Goal: Information Seeking & Learning: Learn about a topic

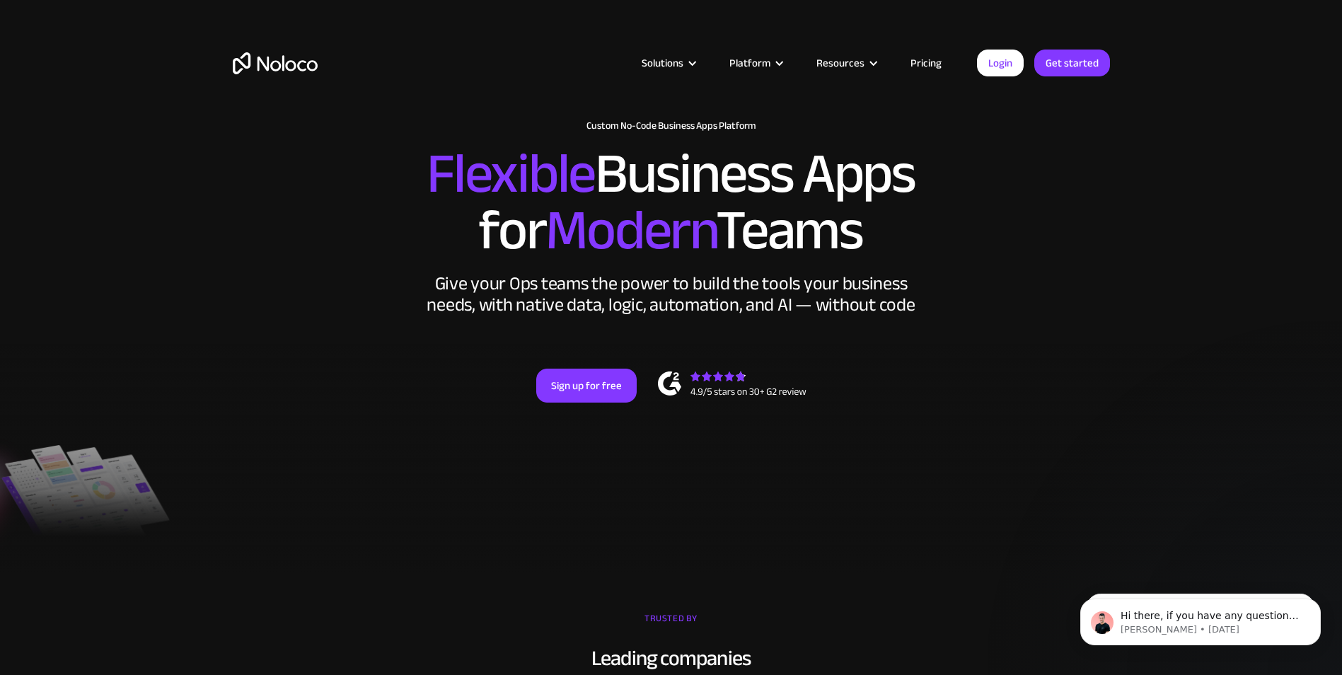
click at [931, 56] on link "Pricing" at bounding box center [926, 63] width 66 height 18
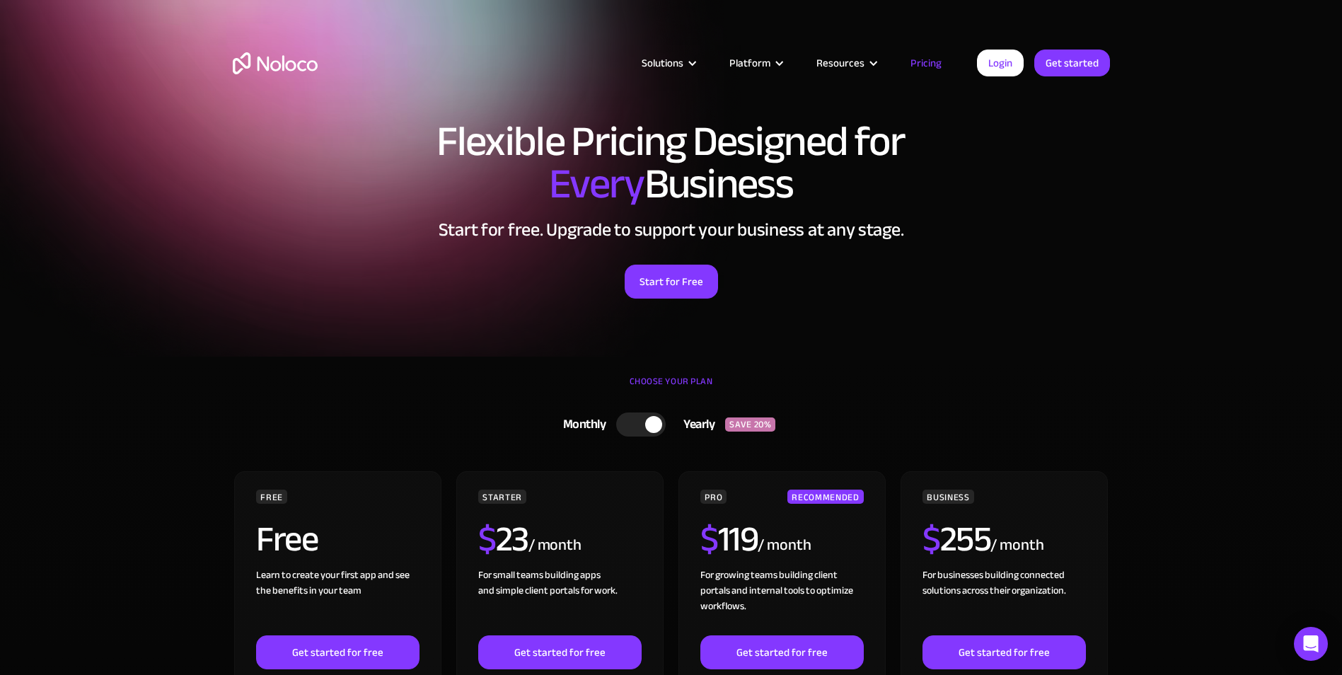
click at [276, 66] on img "home" at bounding box center [275, 63] width 85 height 22
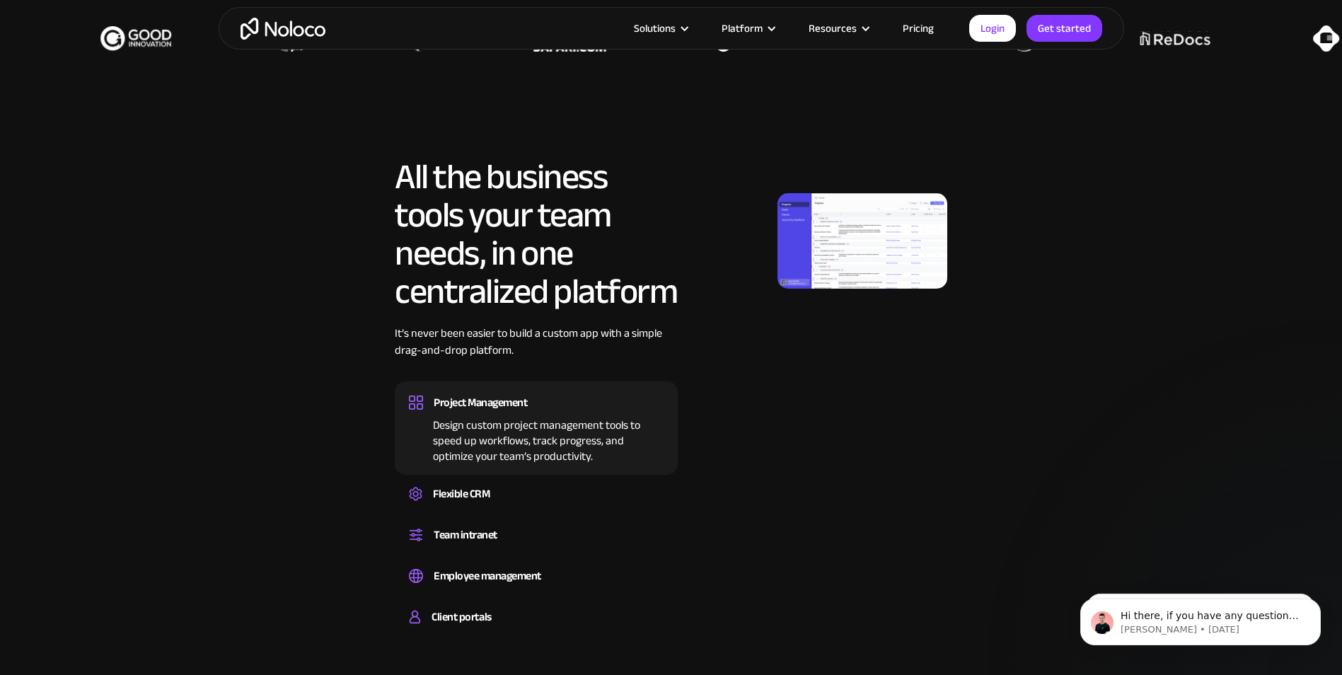
scroll to position [707, 0]
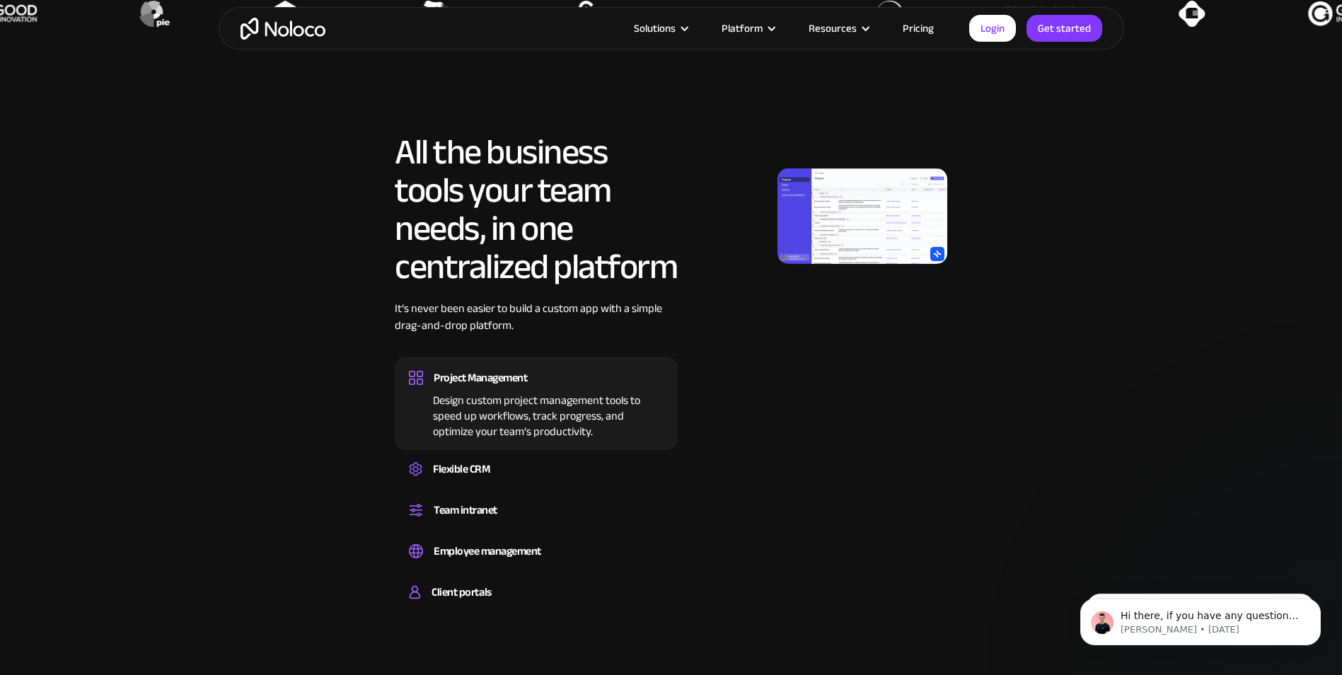
click at [862, 219] on img at bounding box center [862, 215] width 170 height 95
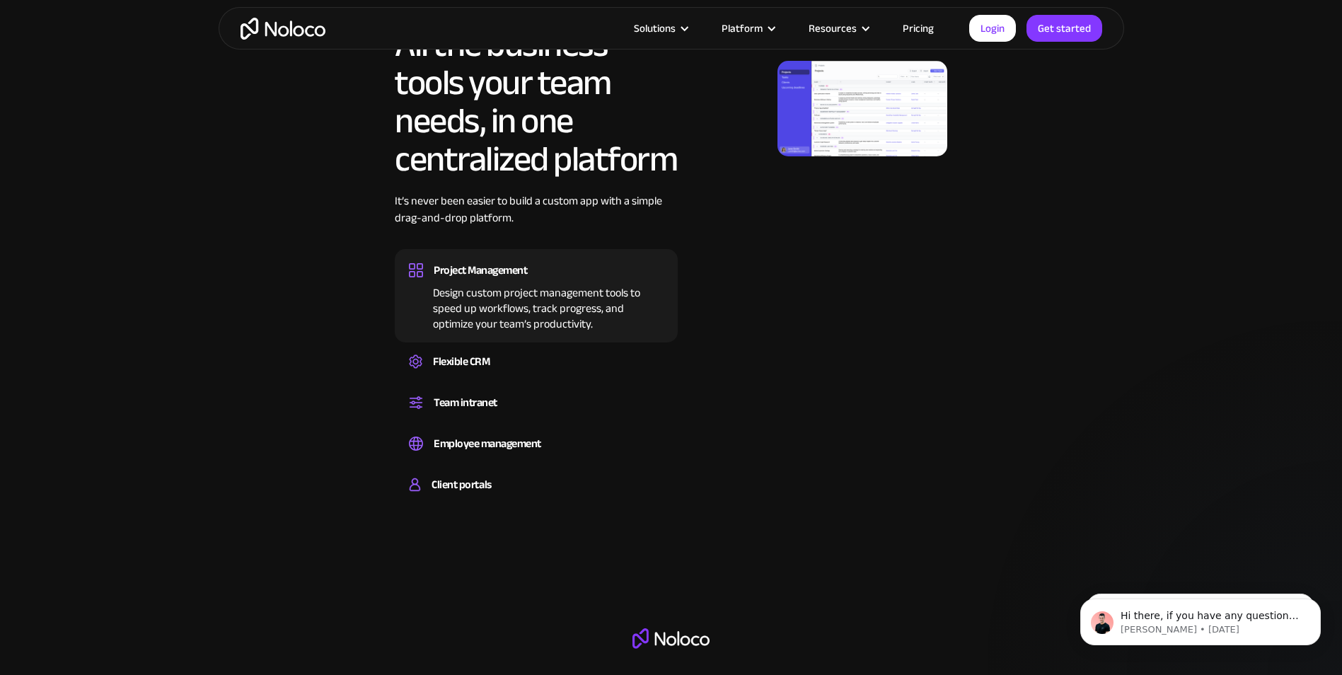
scroll to position [849, 0]
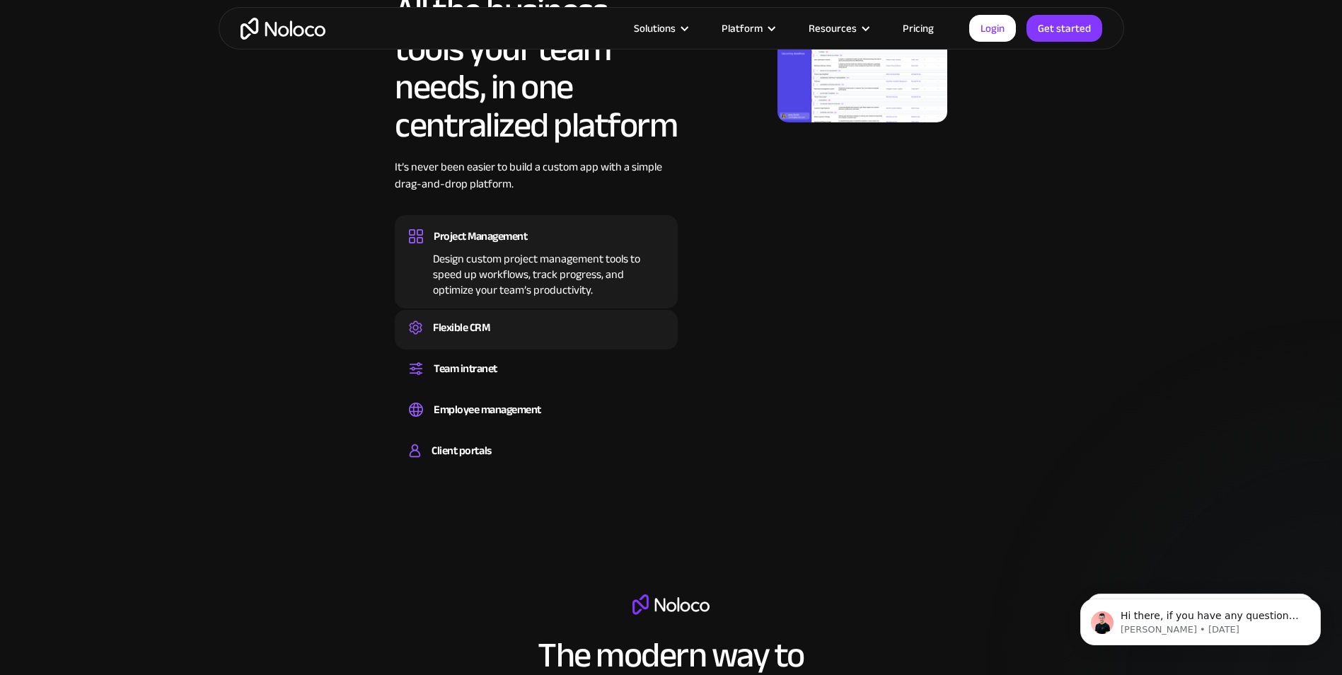
click at [472, 336] on div "Flexible CRM" at bounding box center [461, 327] width 57 height 21
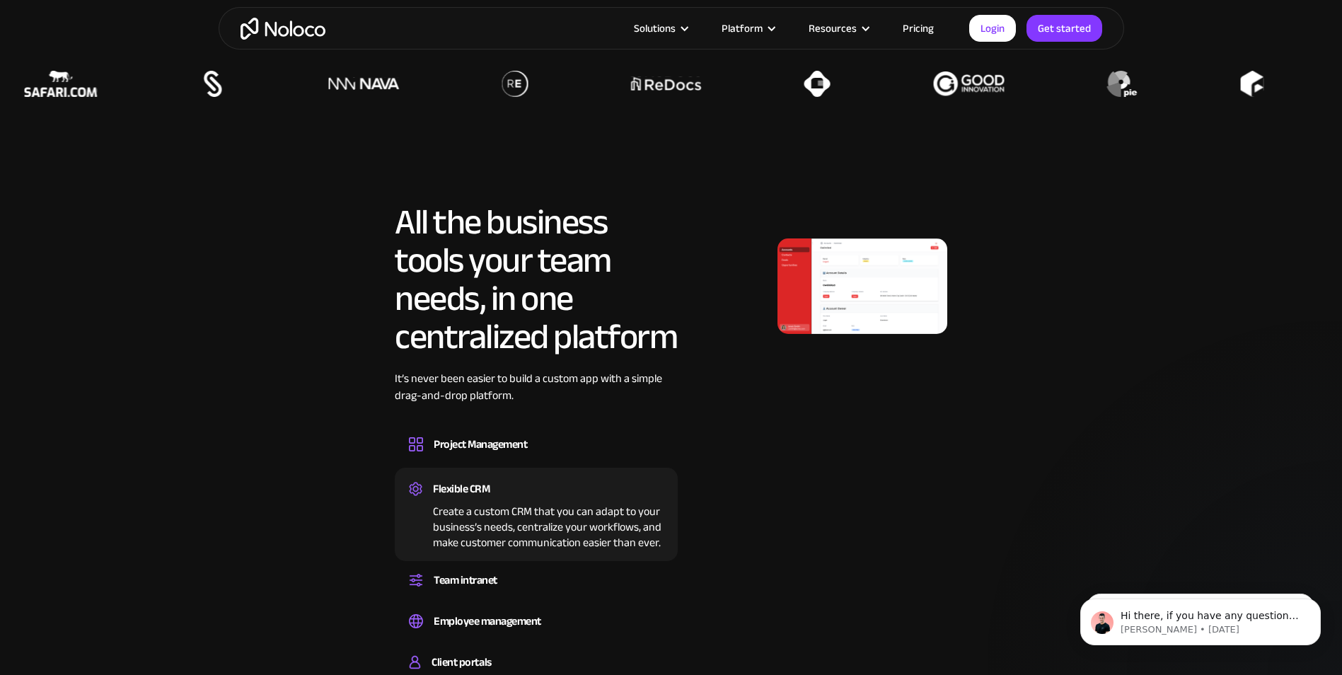
scroll to position [637, 0]
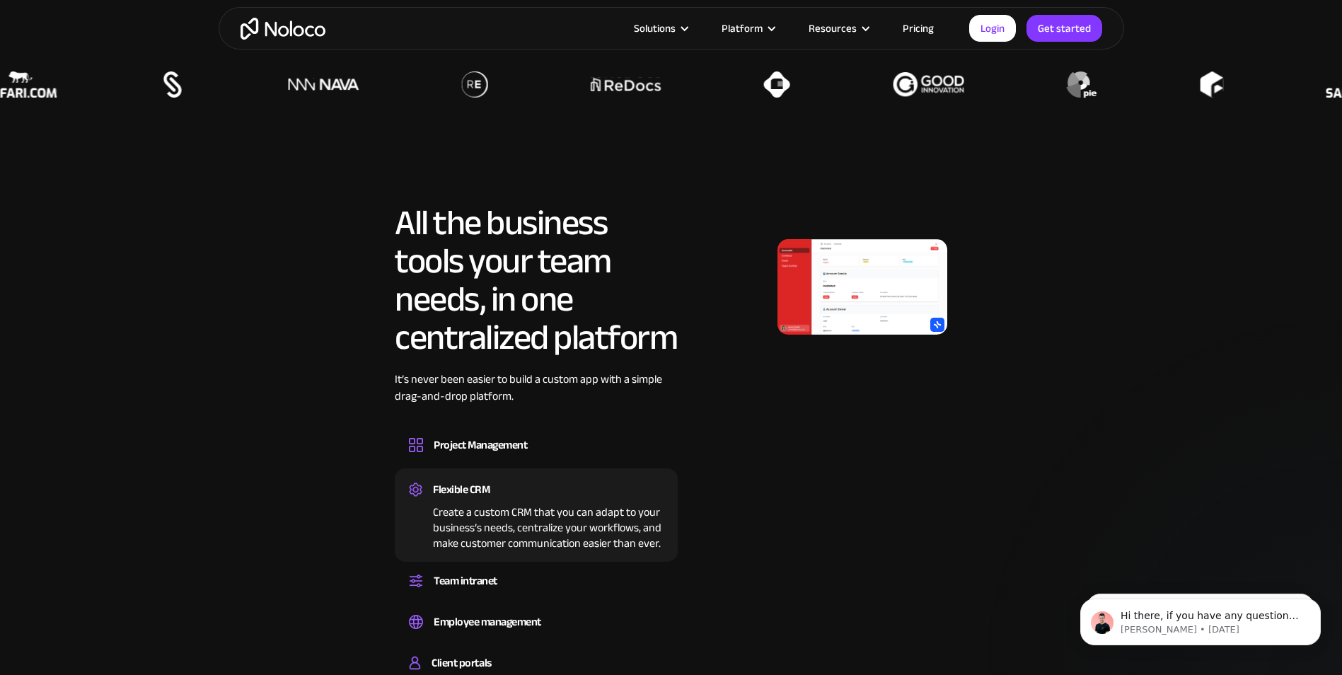
click at [818, 297] on img at bounding box center [862, 286] width 170 height 95
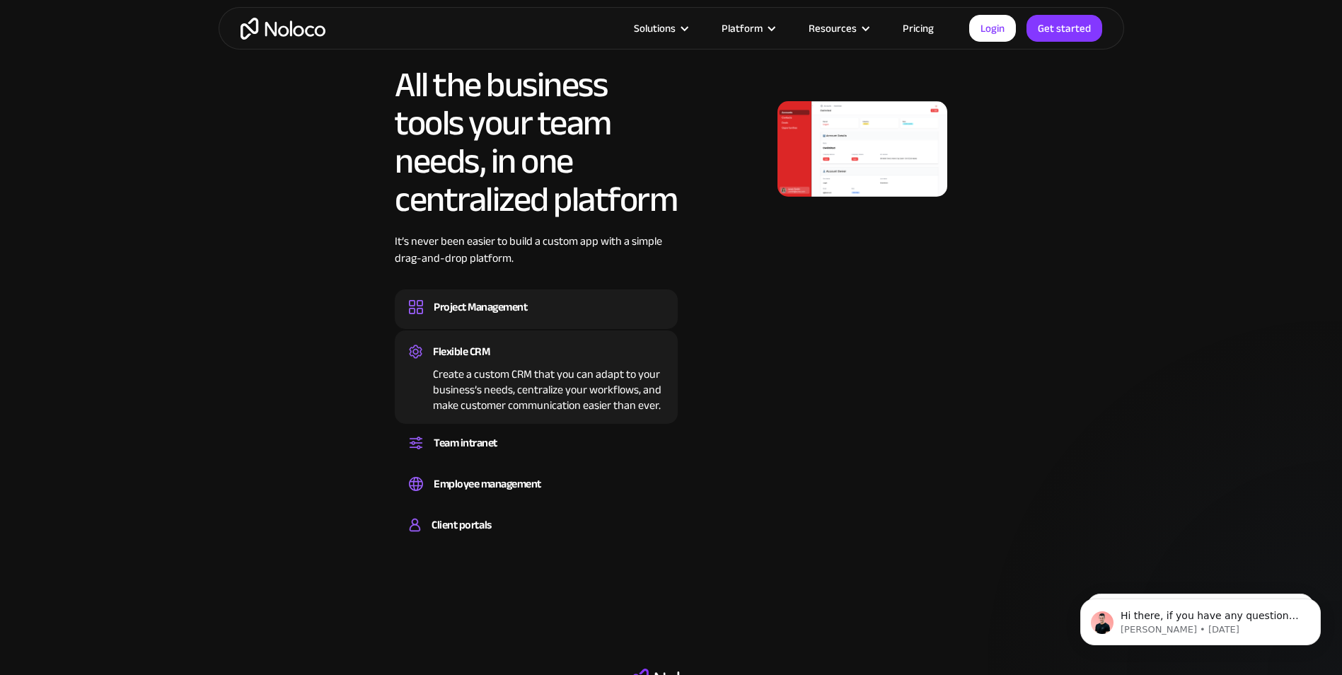
scroll to position [778, 0]
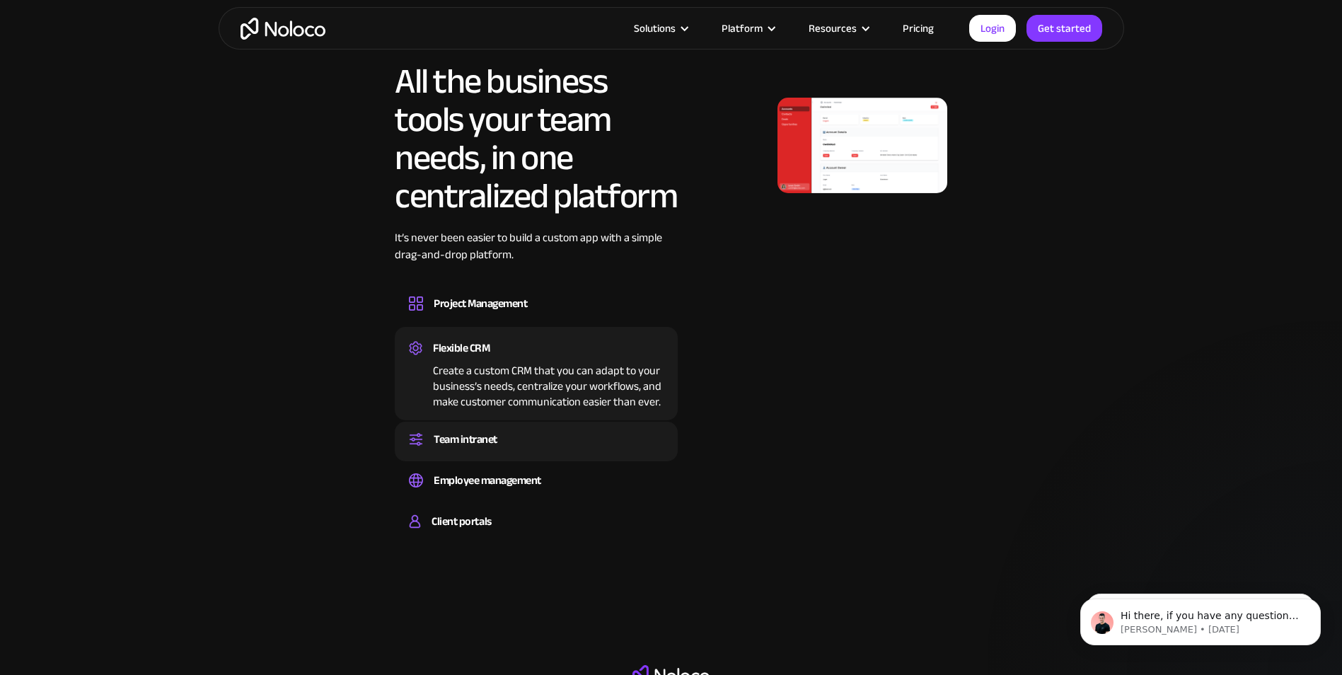
click at [488, 446] on div "Team intranet" at bounding box center [466, 439] width 64 height 21
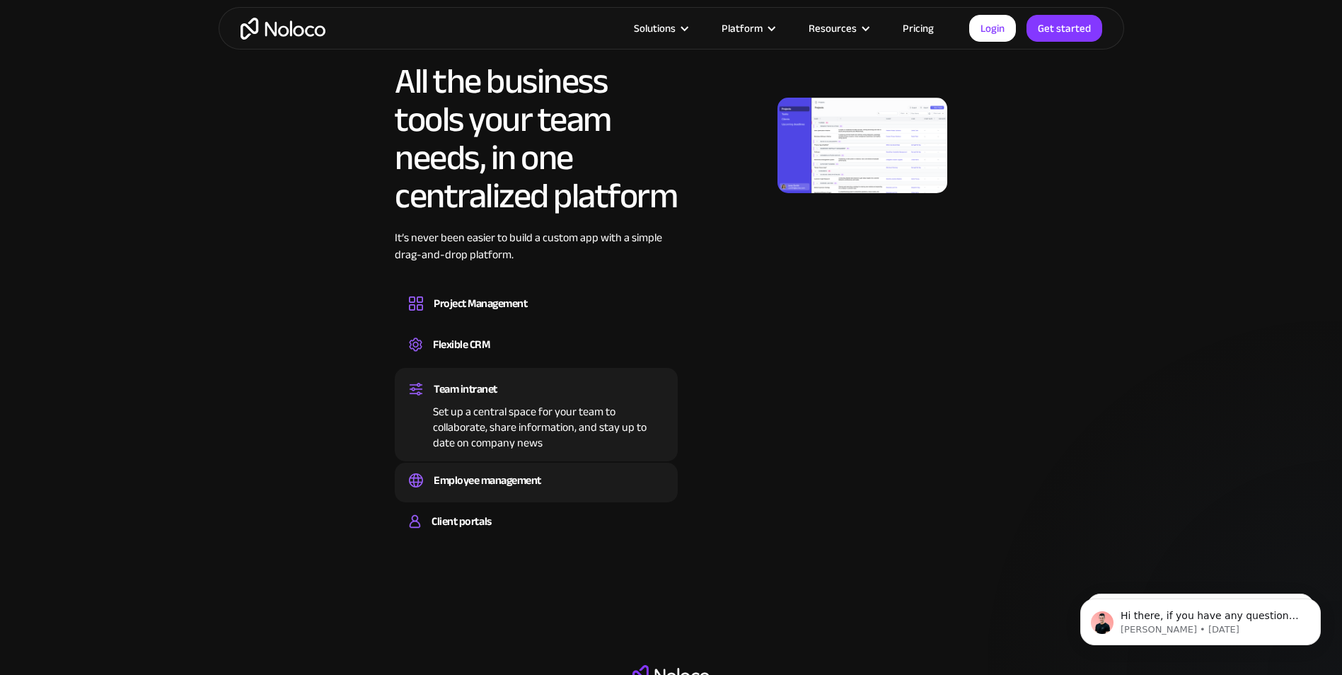
click at [476, 470] on div "Employee management" at bounding box center [488, 480] width 108 height 21
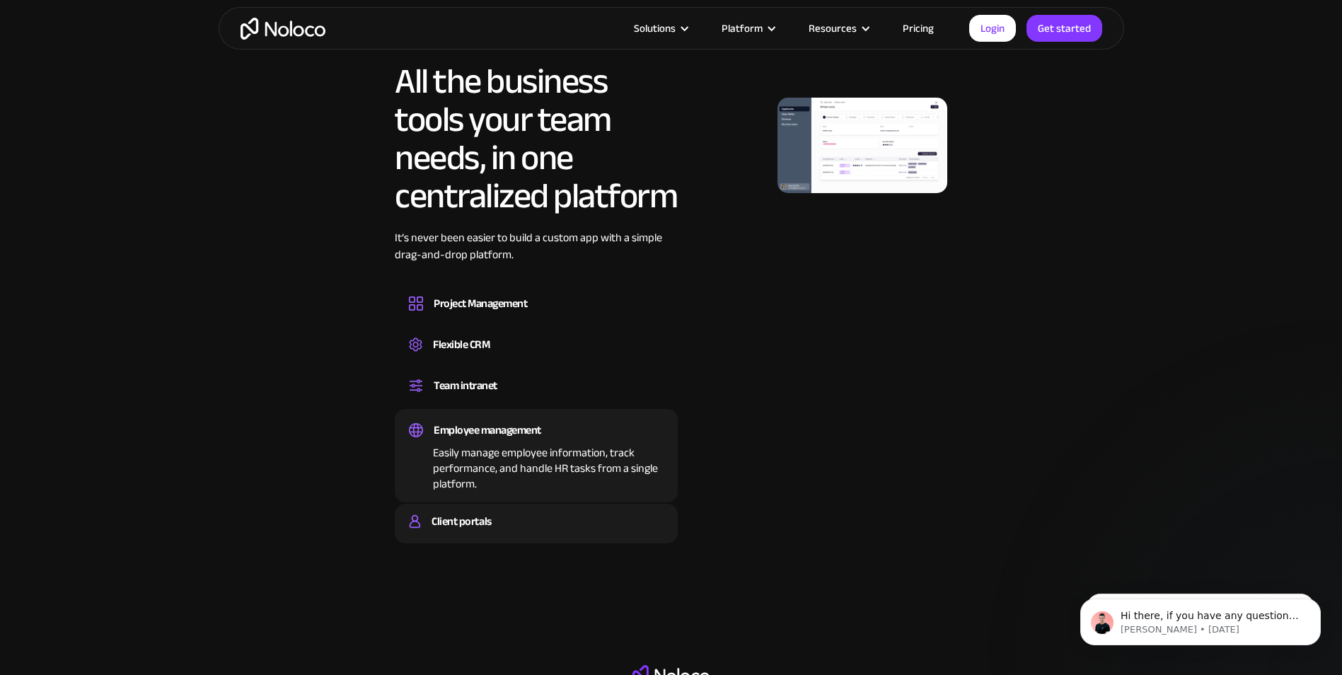
click at [458, 529] on div "Client portals" at bounding box center [460, 521] width 59 height 21
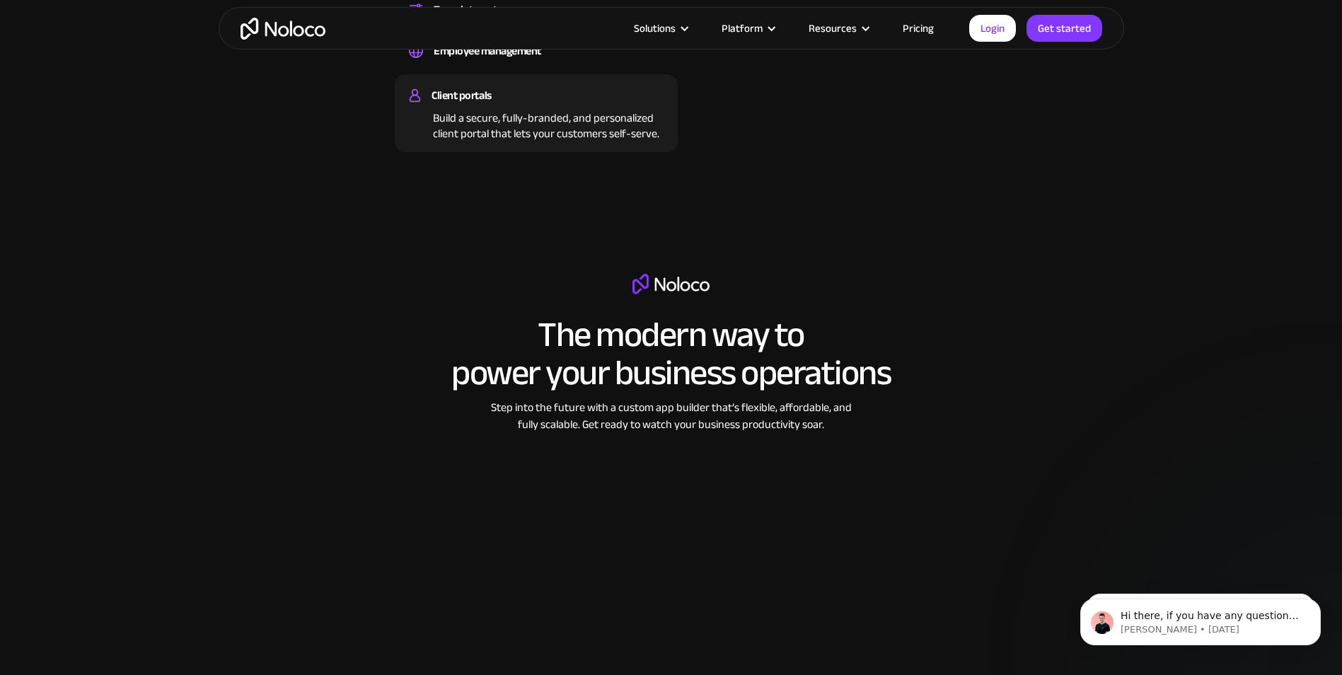
scroll to position [1202, 0]
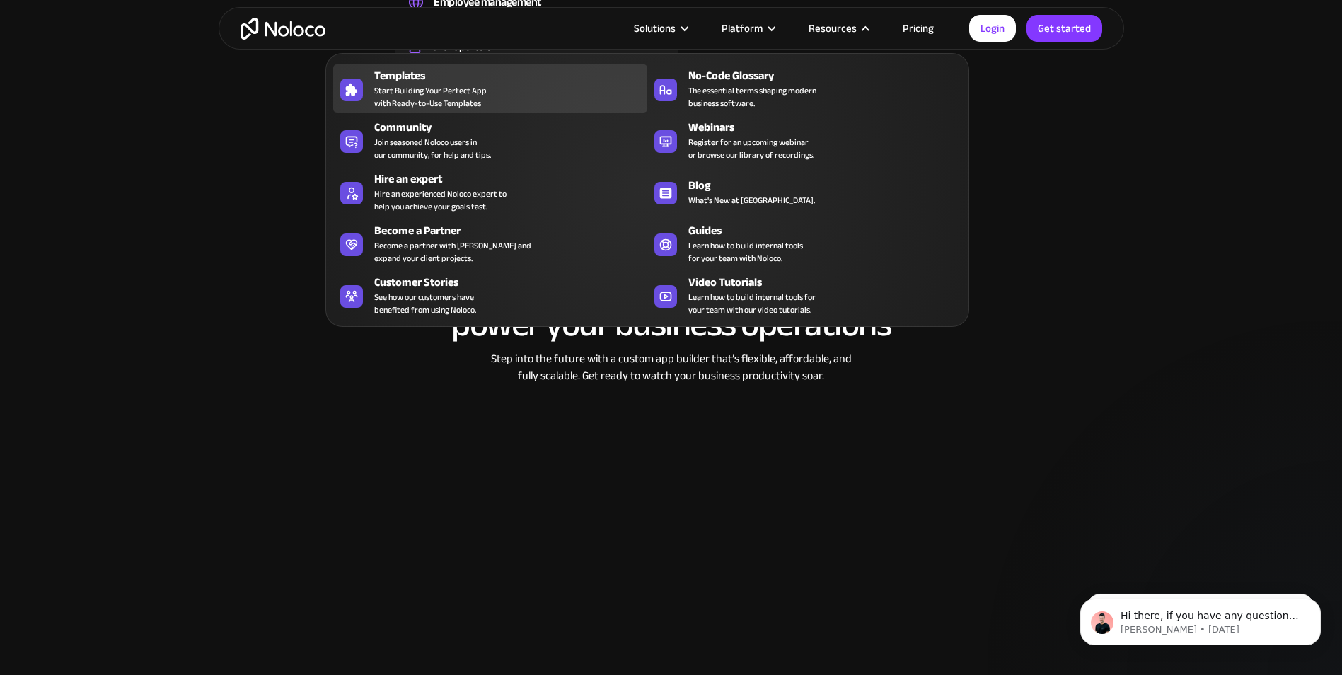
click at [461, 102] on span "Start Building Your Perfect App with Ready-to-Use Templates" at bounding box center [430, 96] width 112 height 25
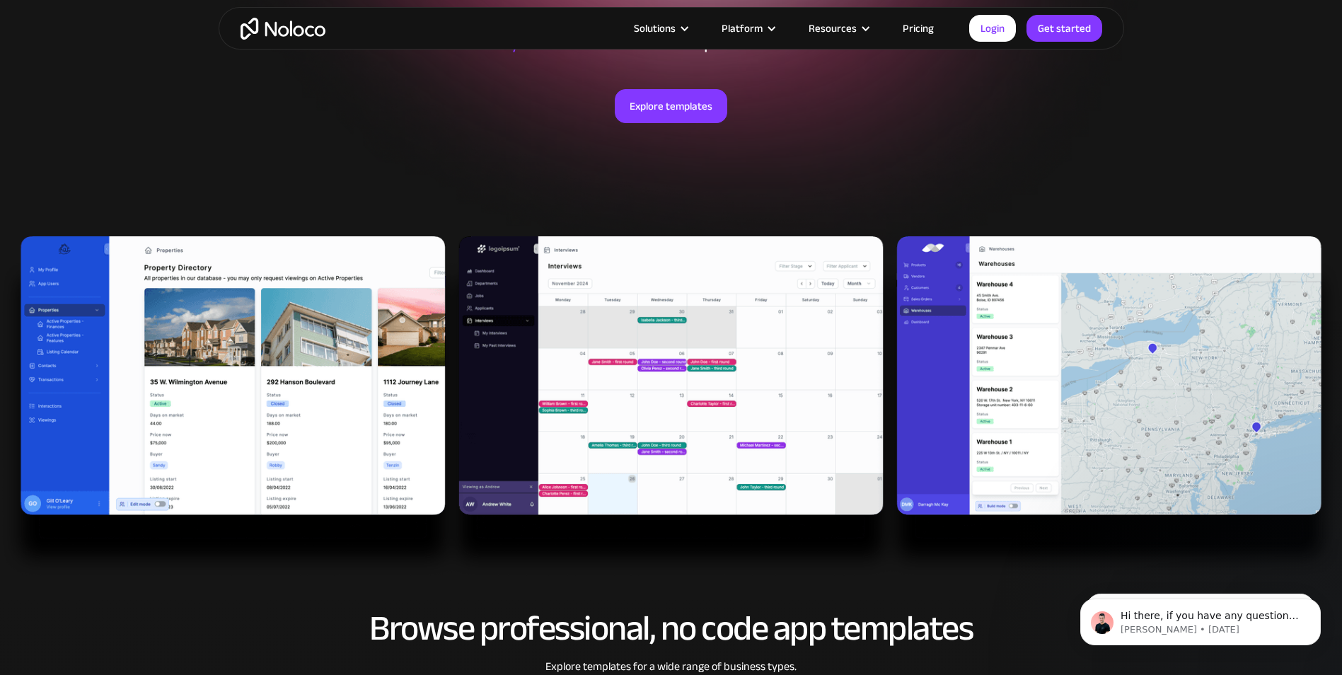
scroll to position [212, 0]
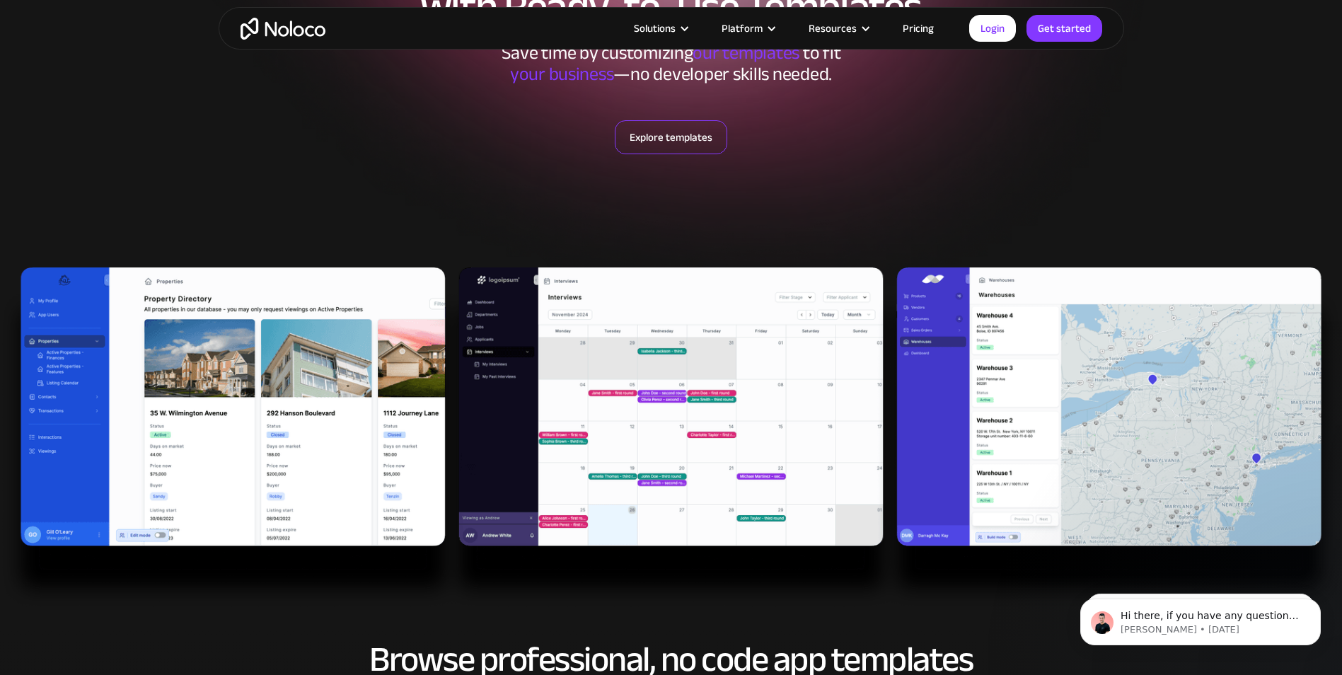
click at [675, 127] on link "Explore templates" at bounding box center [671, 137] width 112 height 34
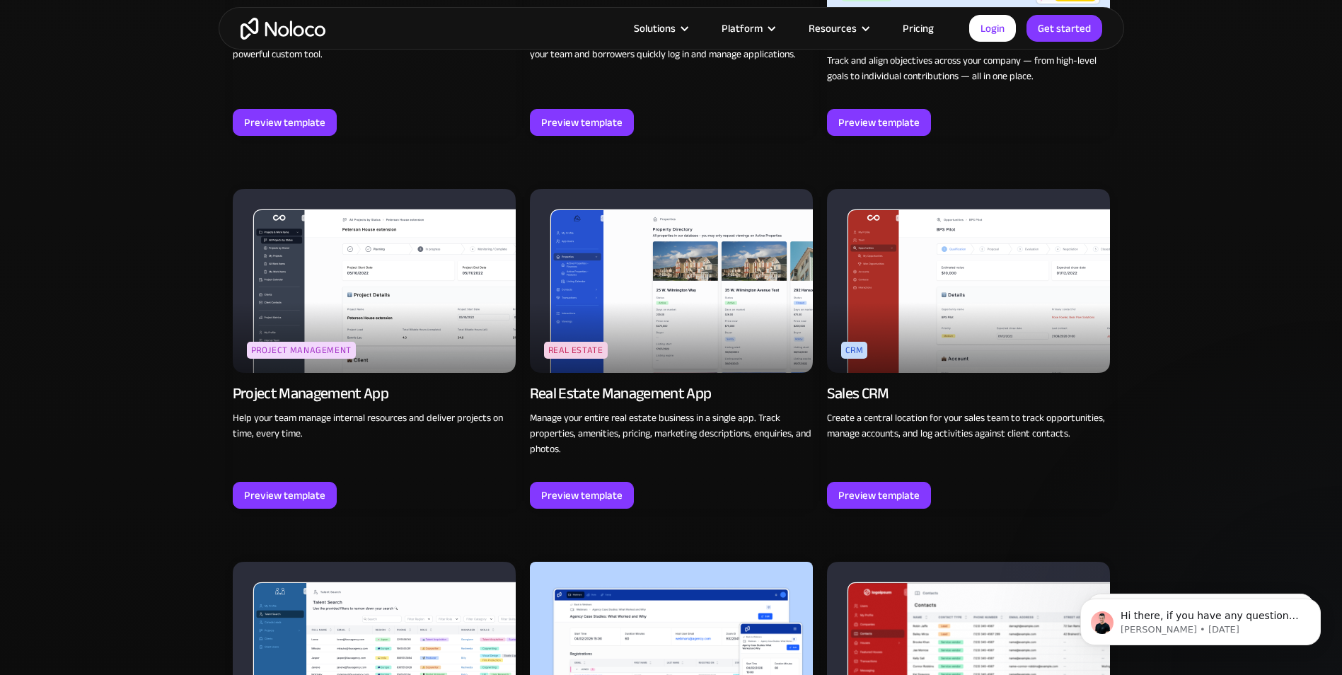
scroll to position [2465, 0]
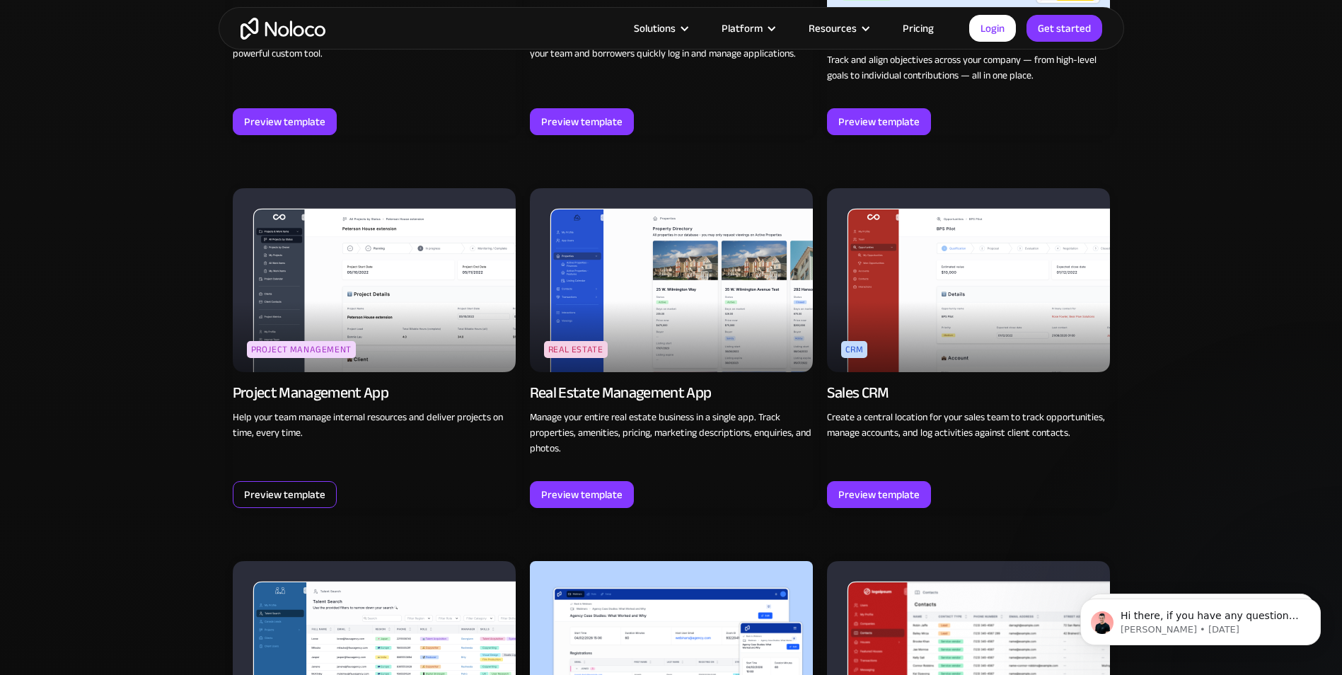
click at [291, 487] on div "Preview template" at bounding box center [284, 494] width 81 height 18
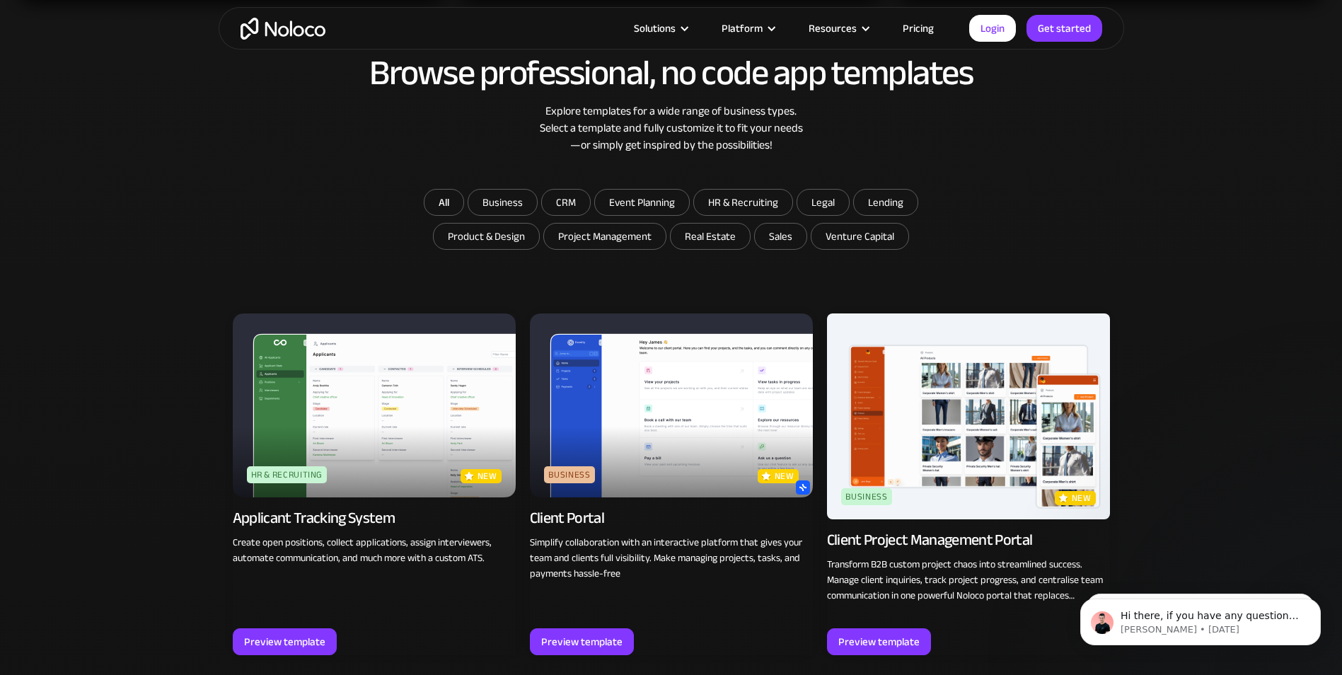
scroll to position [555, 0]
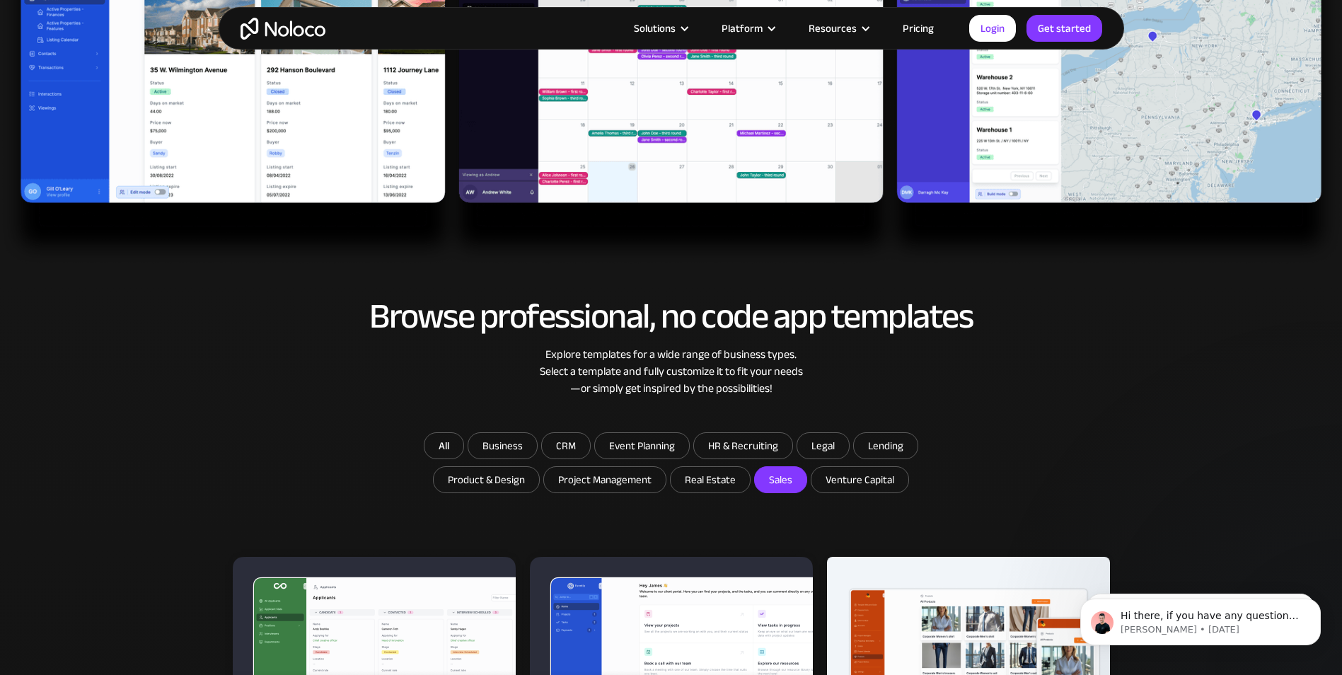
click at [750, 479] on input "Sales" at bounding box center [709, 479] width 79 height 25
checkbox input "true"
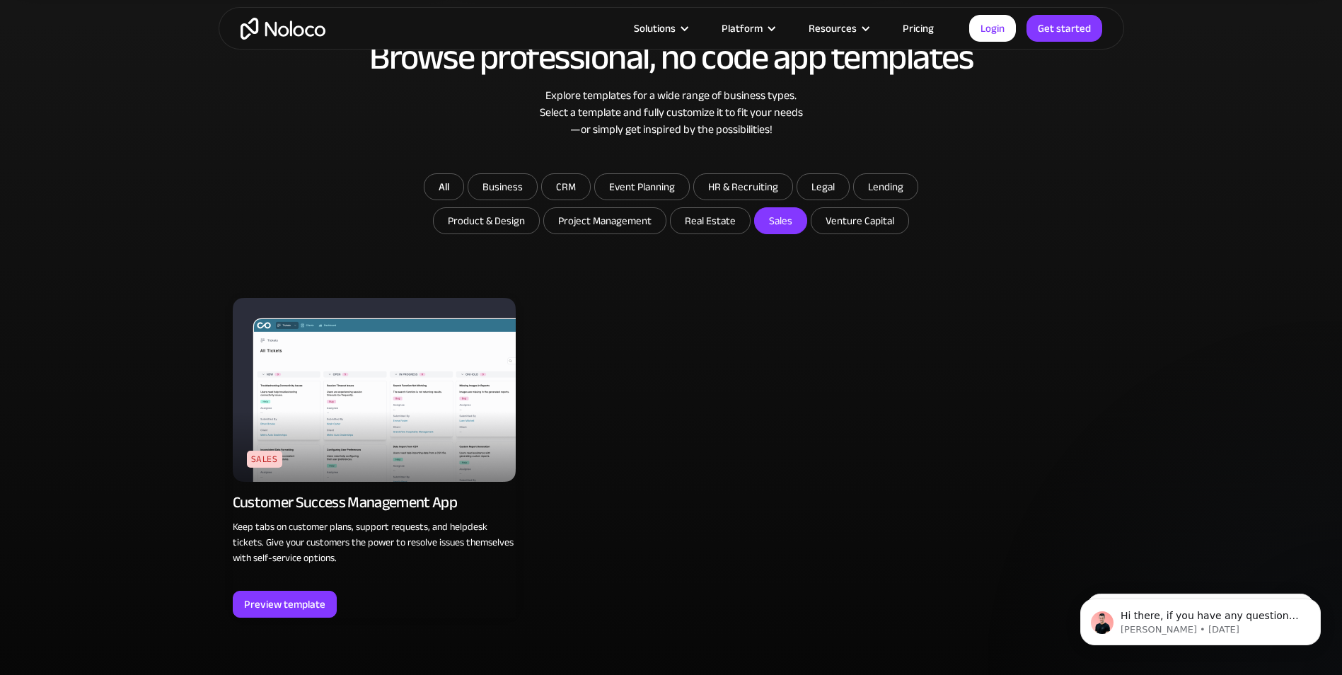
scroll to position [838, 0]
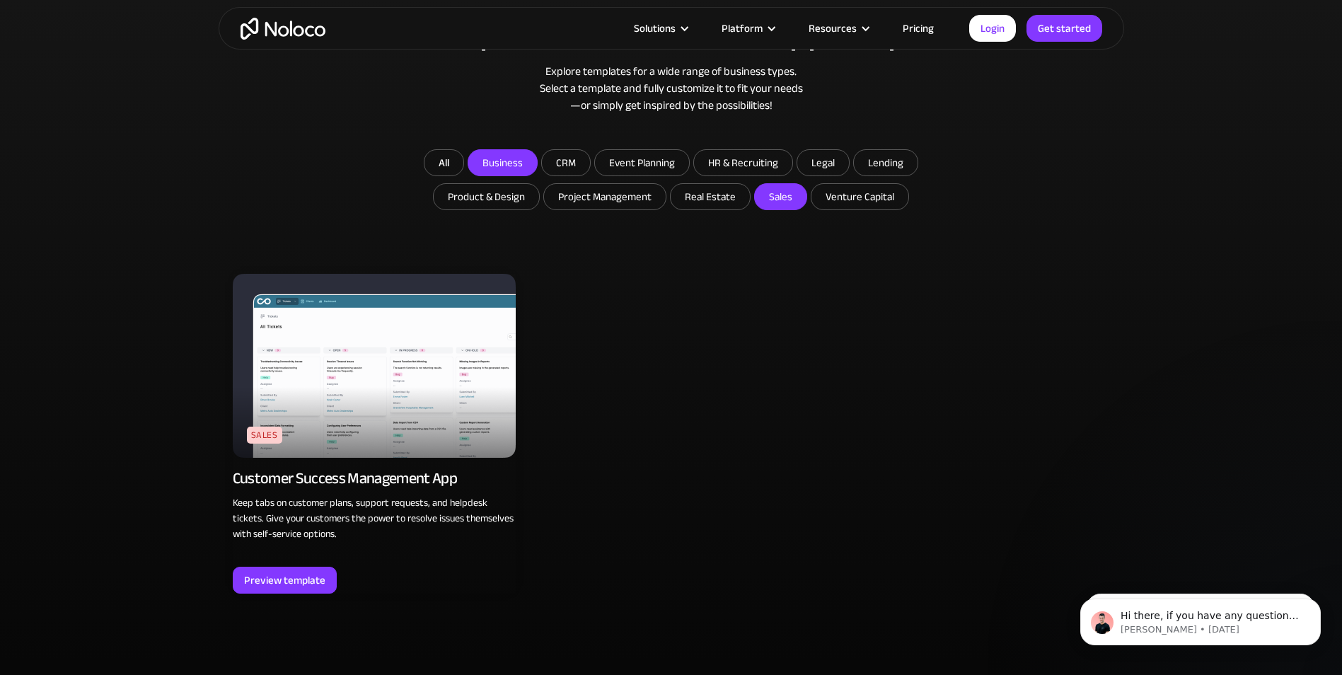
click at [523, 156] on input "Business" at bounding box center [502, 162] width 69 height 25
checkbox input "true"
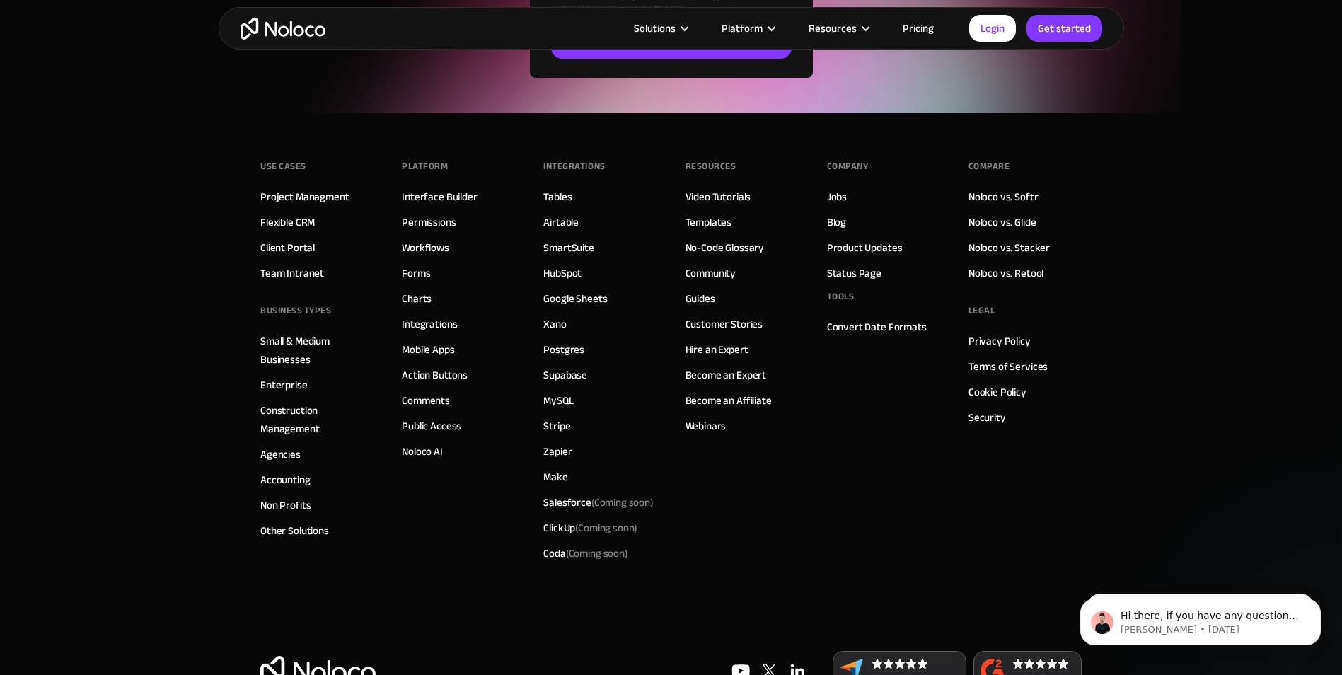
scroll to position [2374, 0]
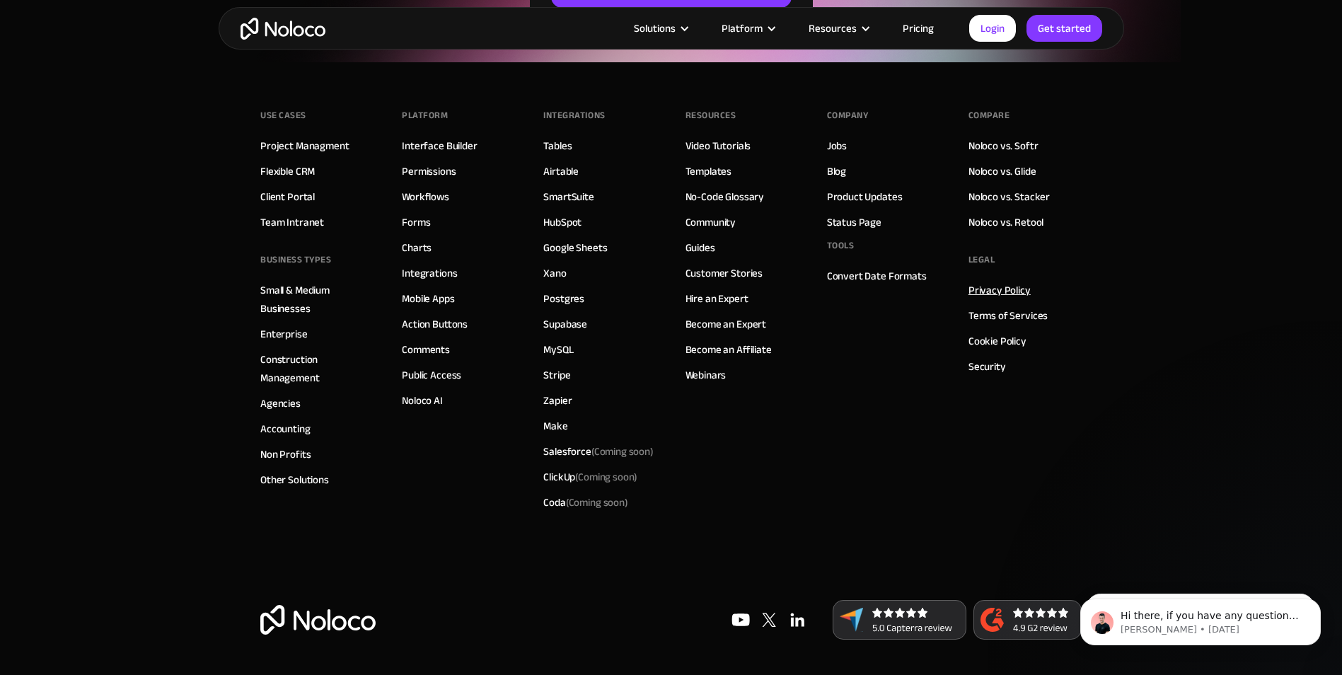
click at [1013, 291] on link "Privacy Policy" at bounding box center [999, 290] width 62 height 18
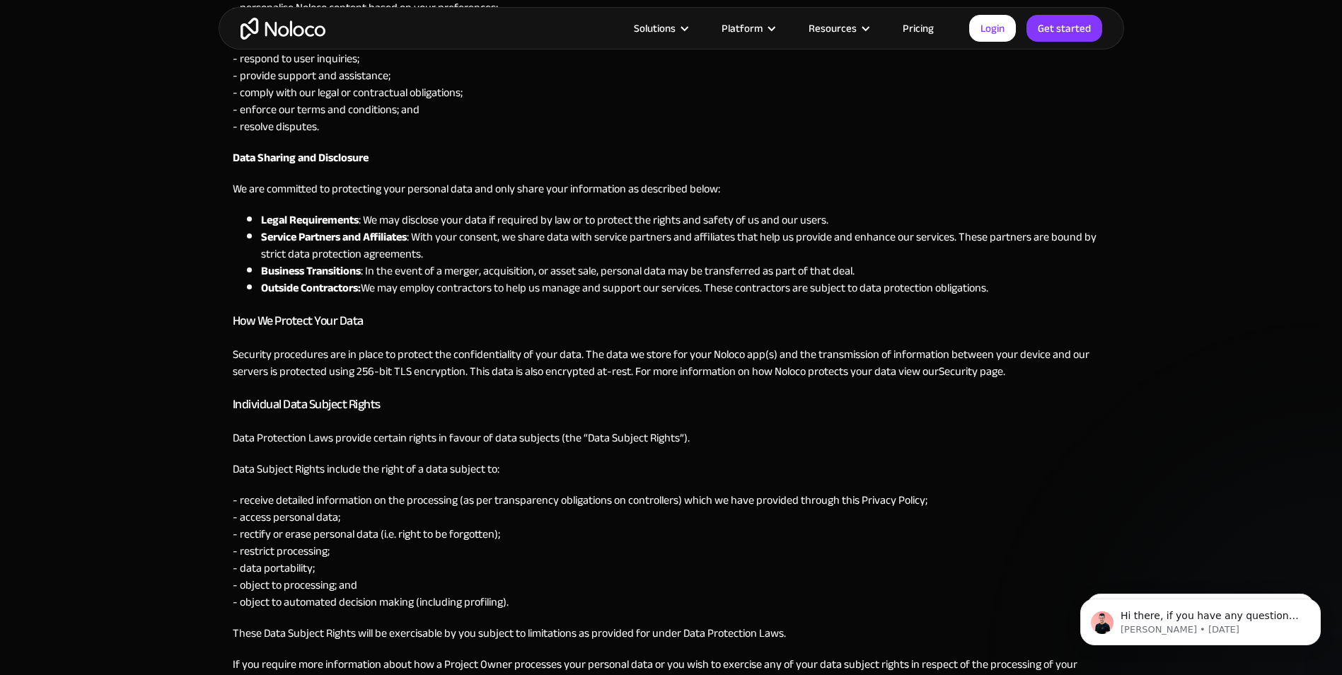
scroll to position [1202, 0]
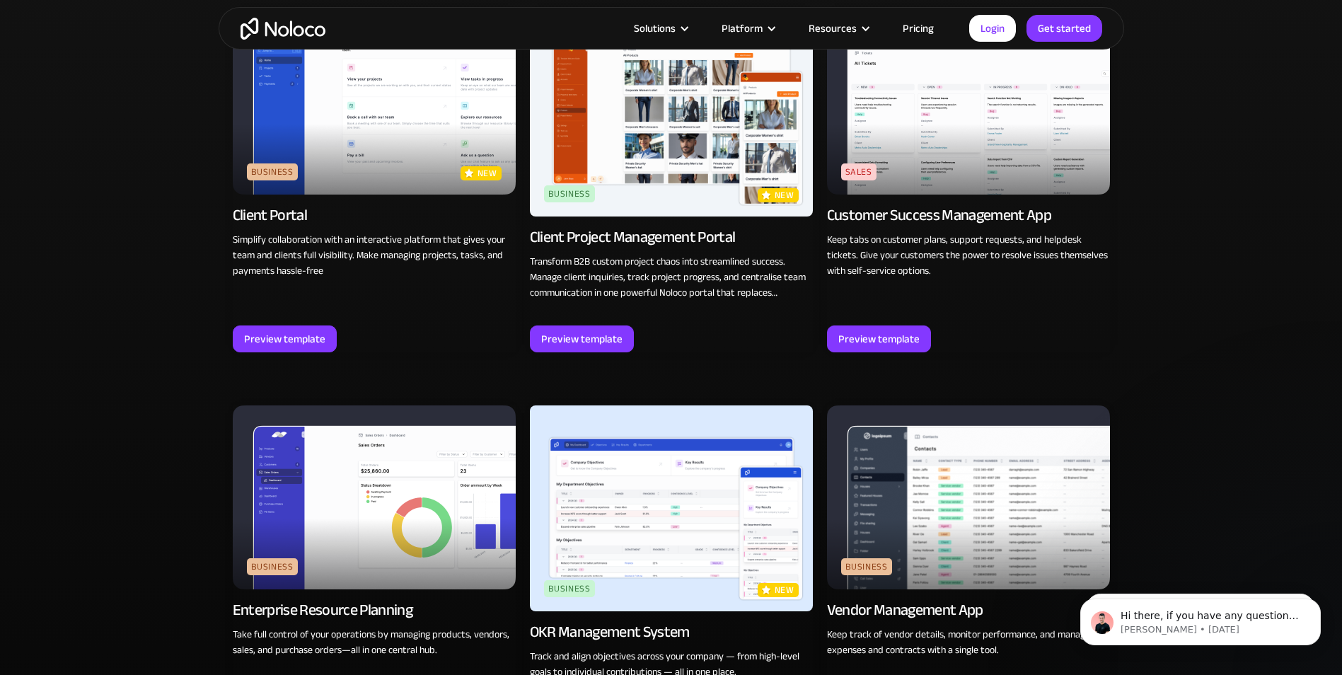
scroll to position [677, 0]
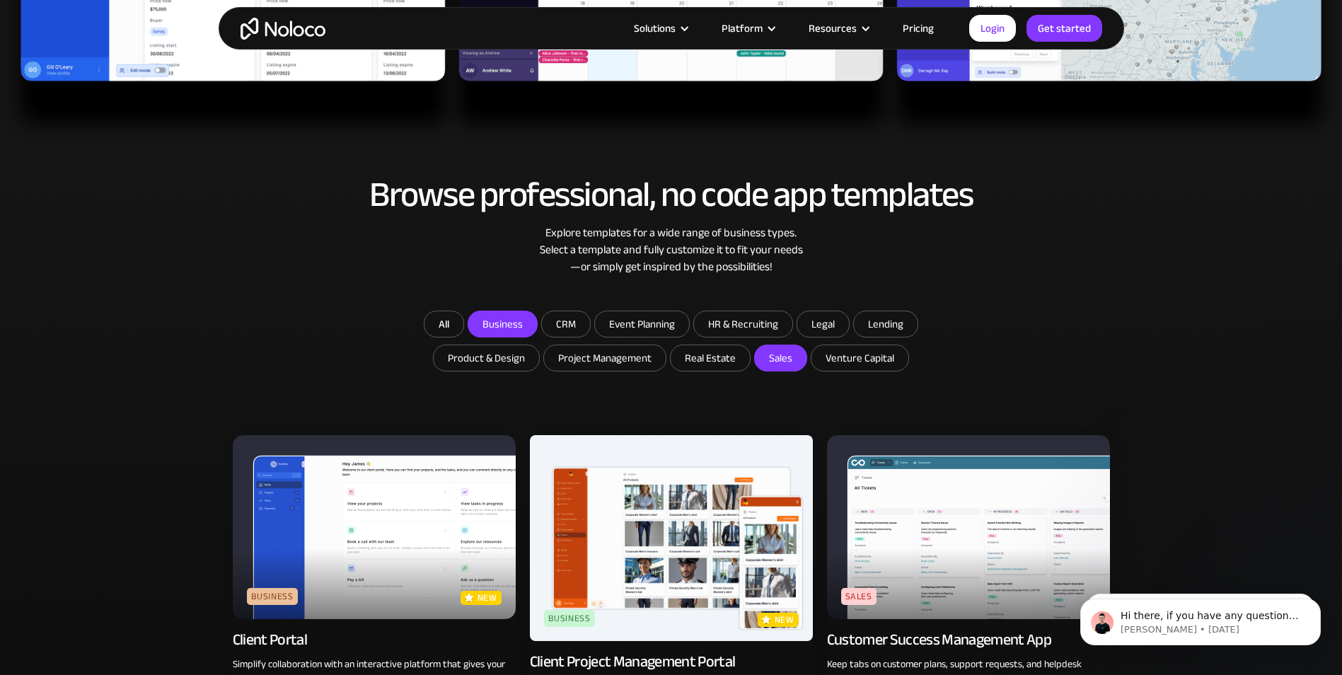
click at [927, 23] on link "Pricing" at bounding box center [918, 28] width 66 height 18
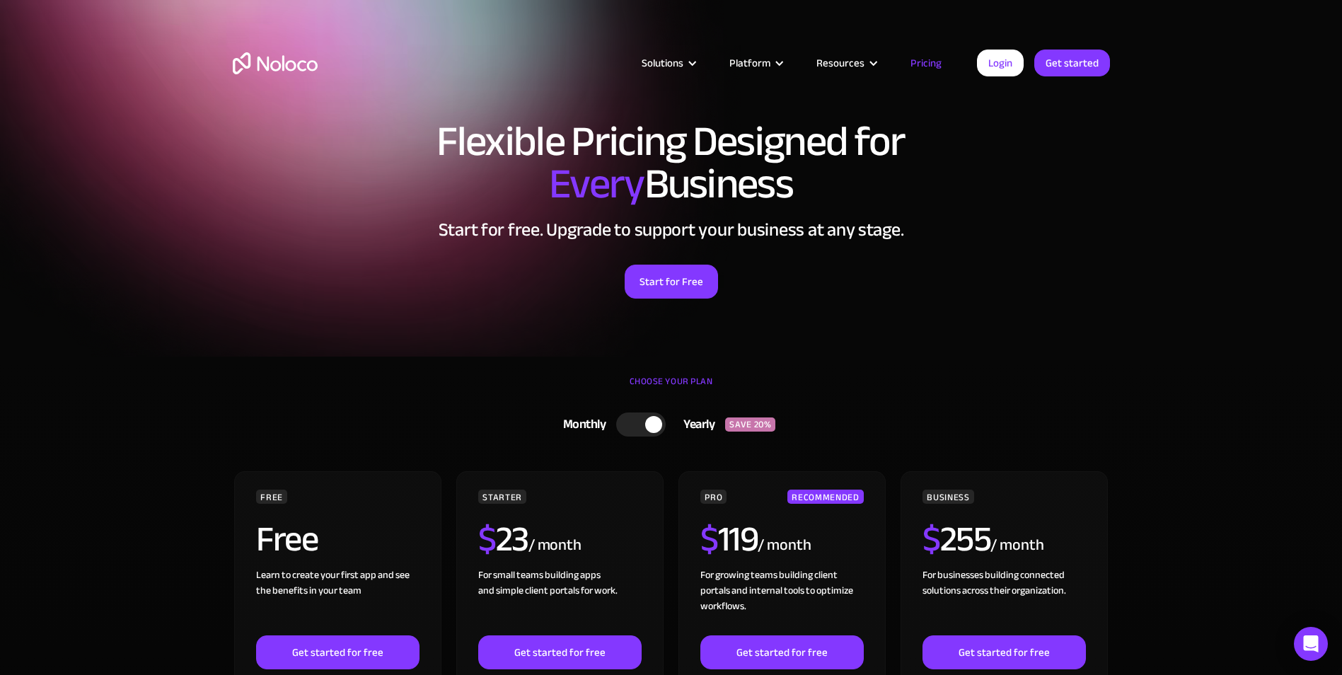
click at [282, 64] on img "home" at bounding box center [275, 63] width 85 height 22
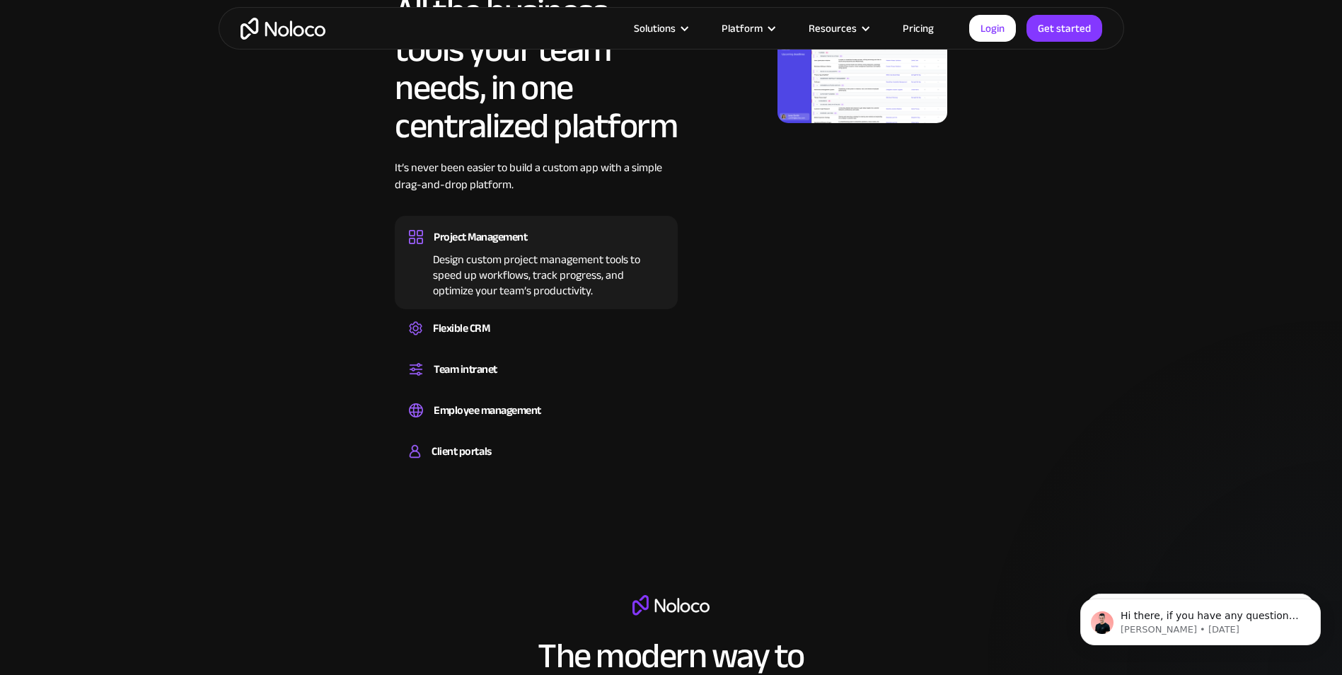
scroll to position [849, 0]
click at [436, 330] on div "Flexible CRM" at bounding box center [461, 327] width 57 height 21
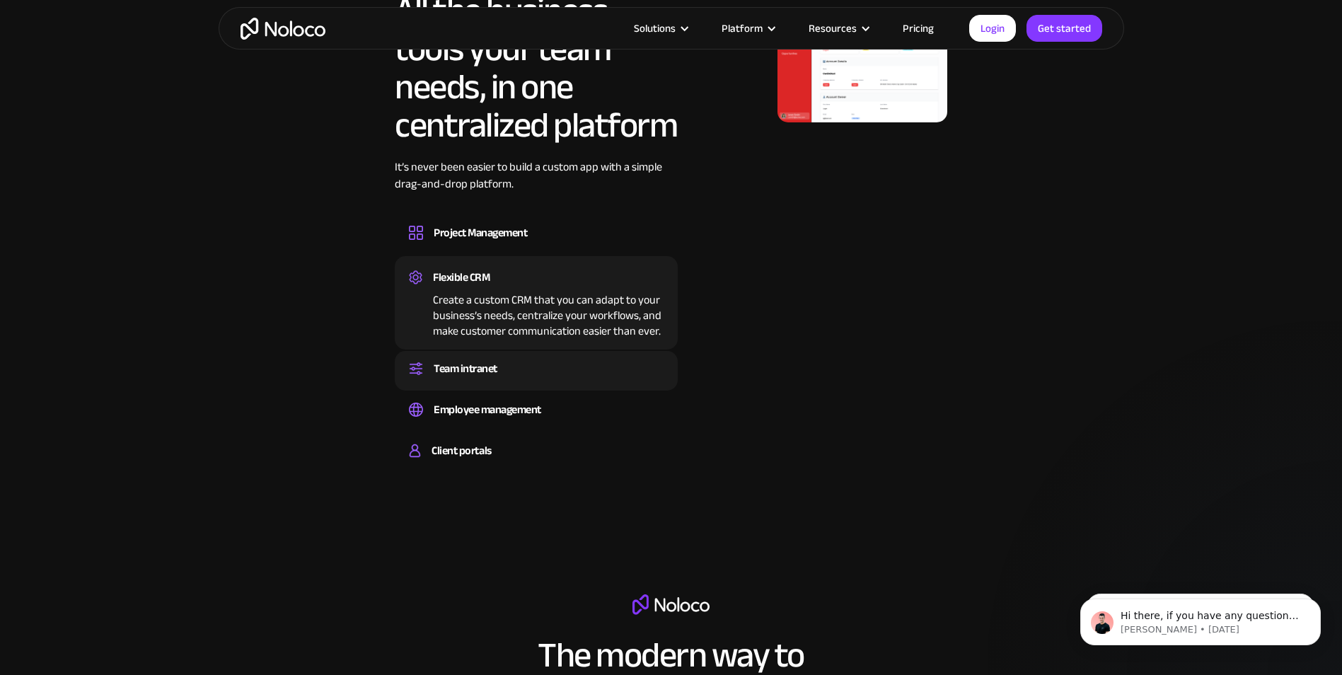
click at [456, 368] on div "Team intranet" at bounding box center [466, 368] width 64 height 21
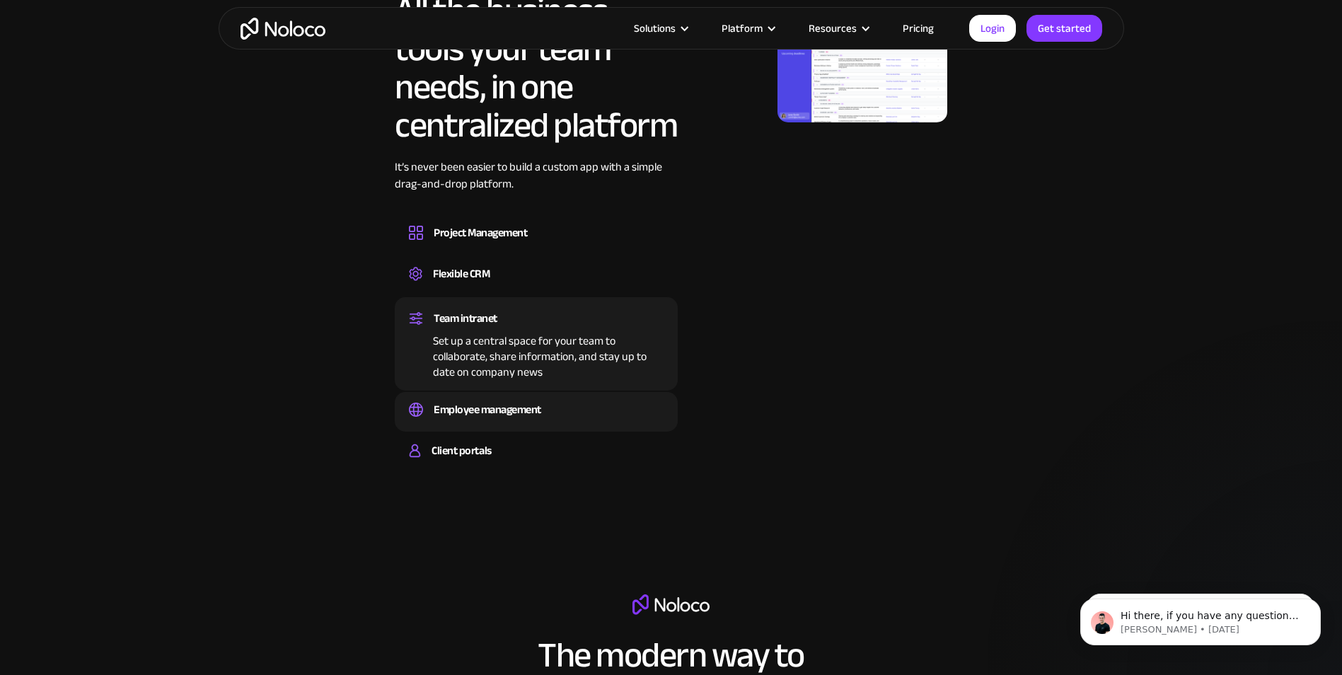
click at [457, 417] on div "Employee management" at bounding box center [488, 409] width 108 height 21
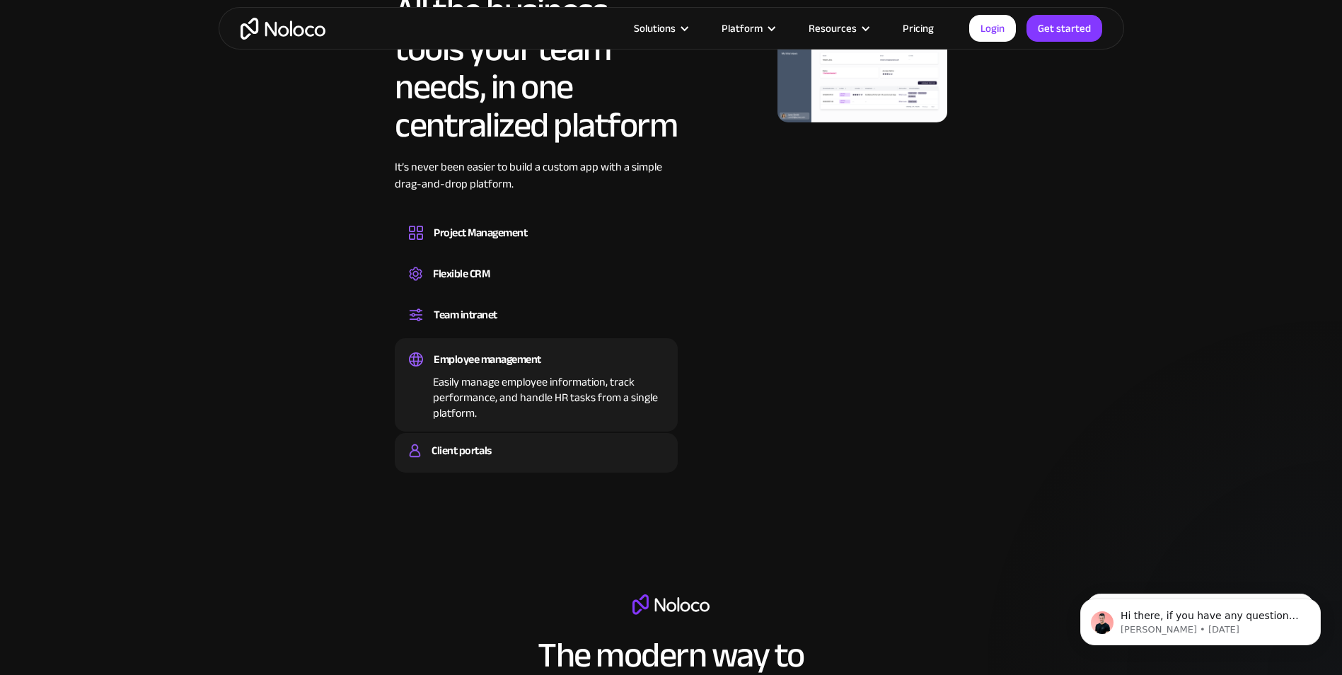
click at [458, 451] on div "Client portals" at bounding box center [460, 450] width 59 height 21
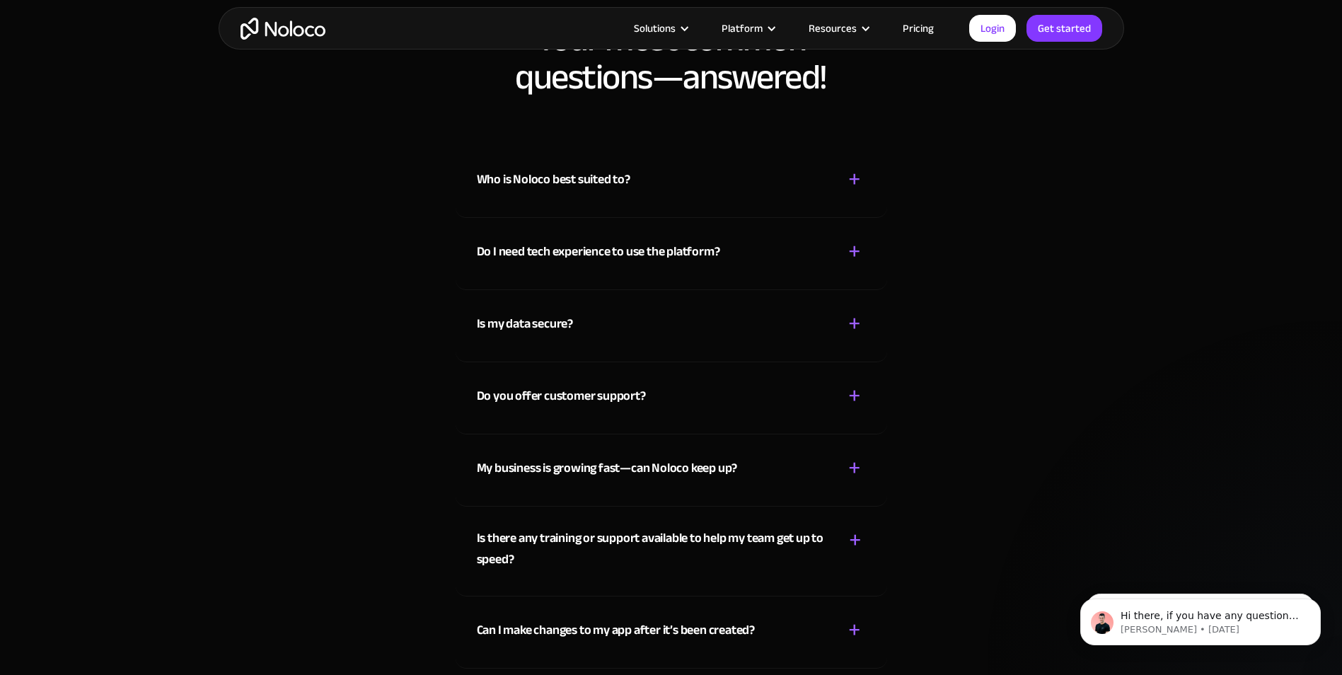
scroll to position [6790, 0]
click at [861, 192] on div "Who is Noloco best suited to? + -" at bounding box center [671, 170] width 389 height 50
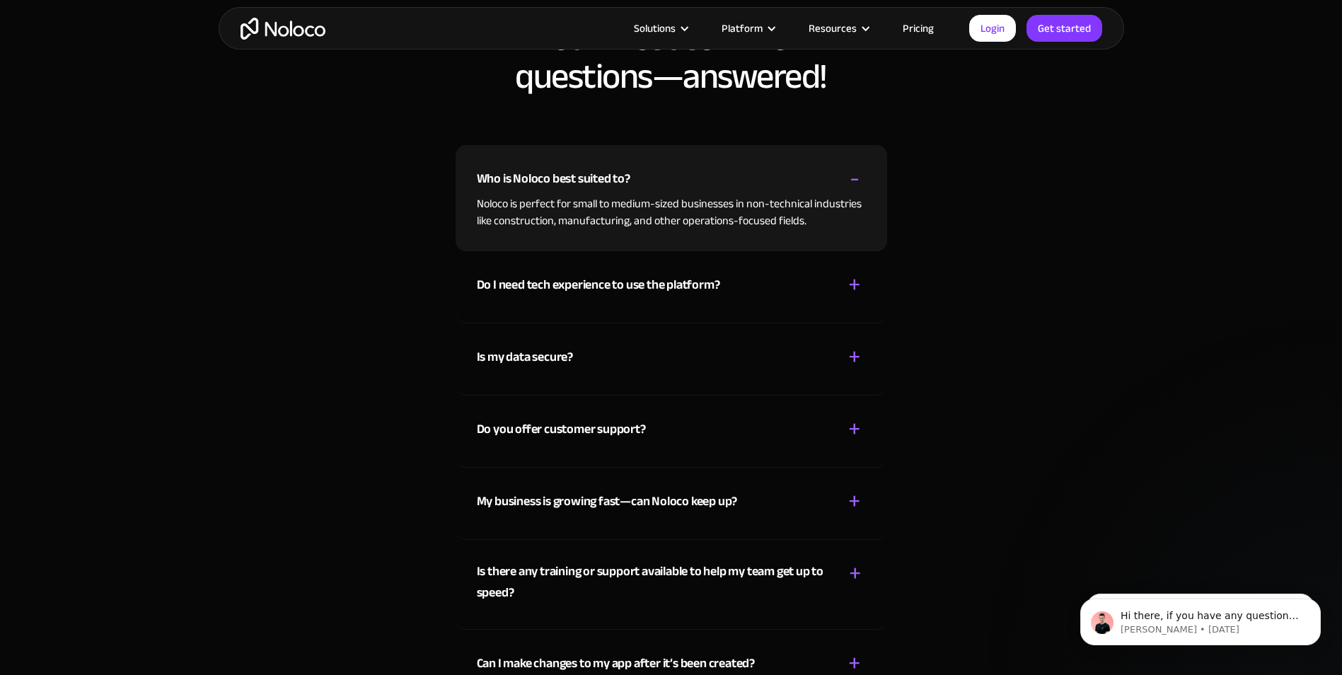
click at [854, 279] on div "+" at bounding box center [854, 284] width 13 height 25
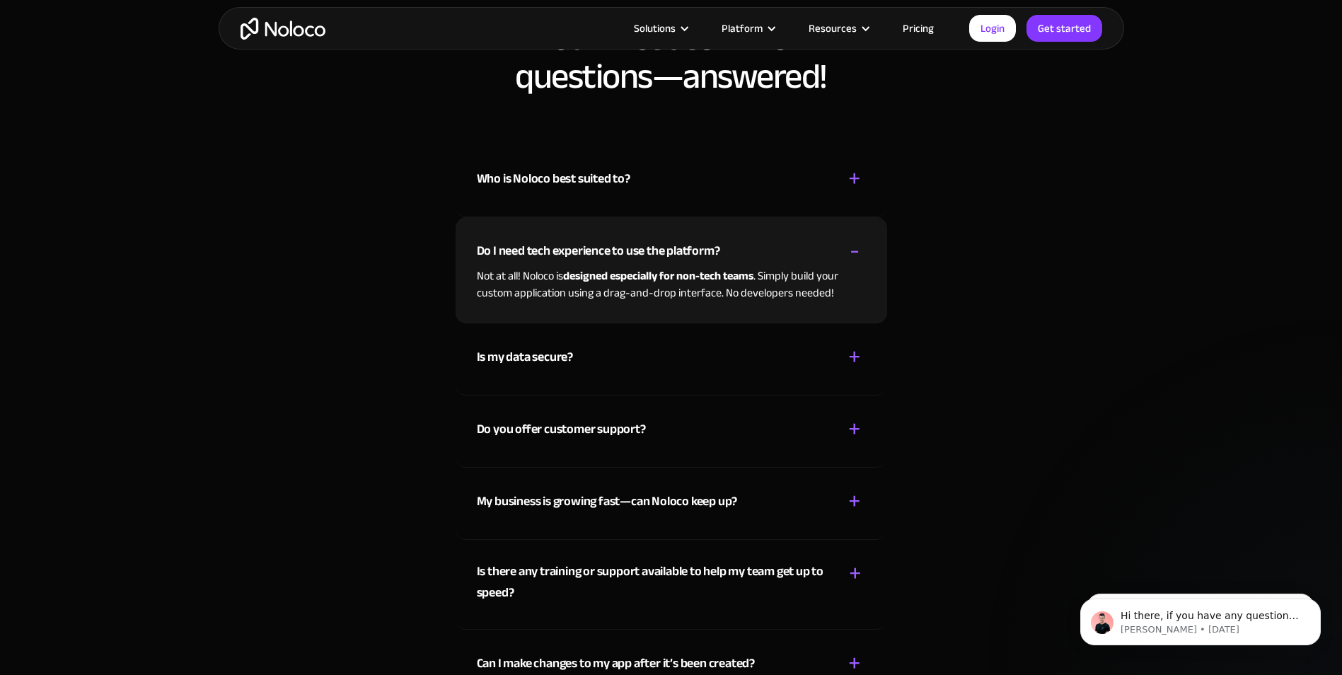
click at [842, 354] on div "Is my data secure? + -" at bounding box center [671, 348] width 389 height 50
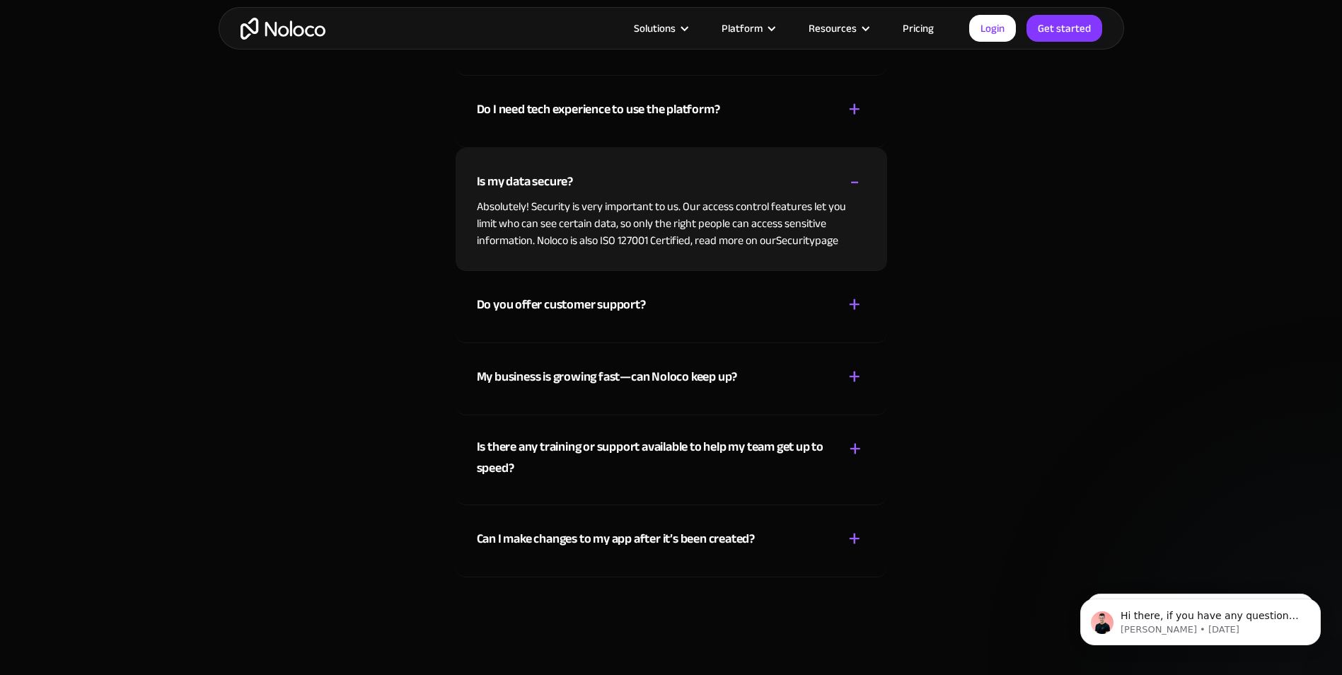
scroll to position [7002, 0]
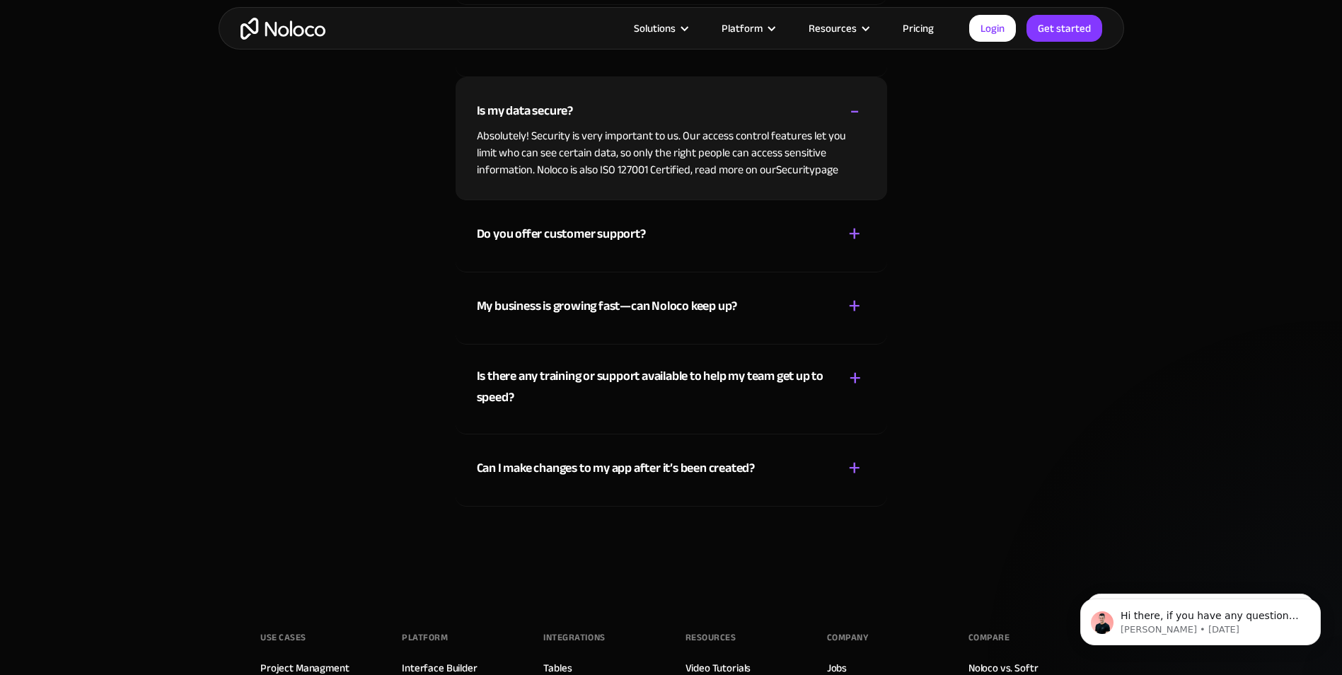
click at [855, 307] on div "+" at bounding box center [854, 306] width 13 height 25
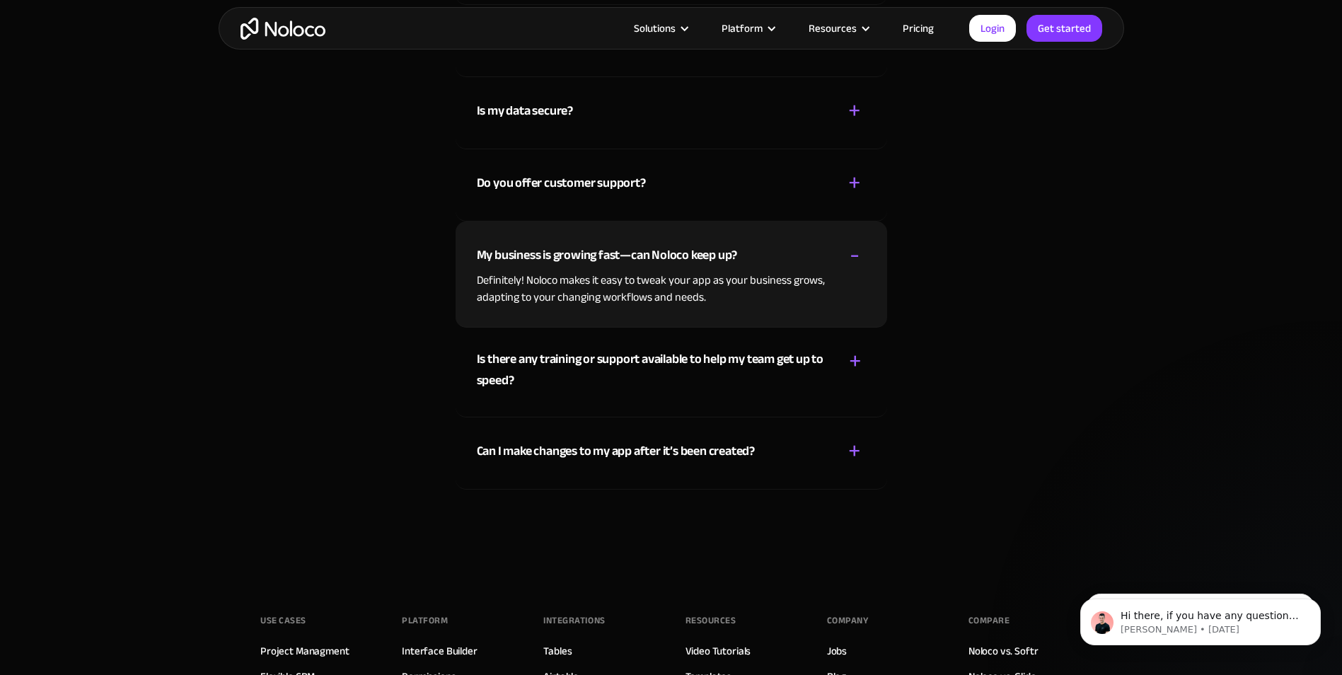
click at [856, 451] on div "+" at bounding box center [854, 451] width 13 height 25
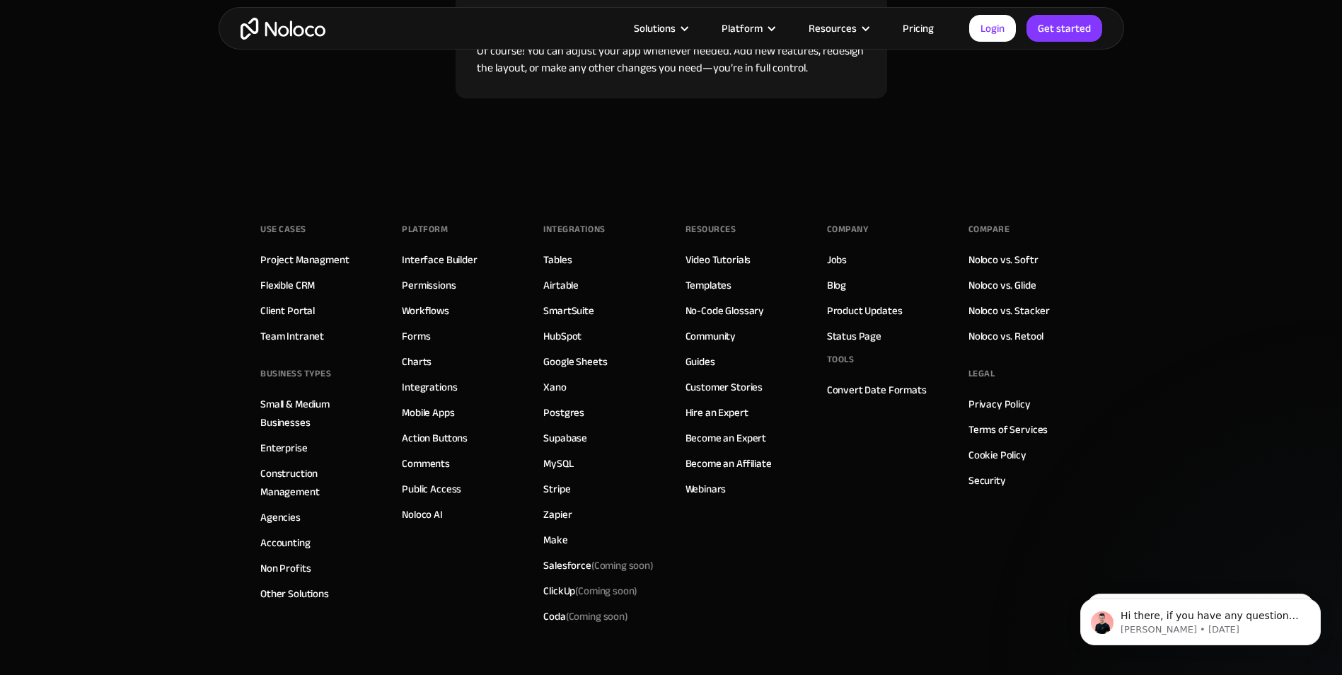
scroll to position [7426, 0]
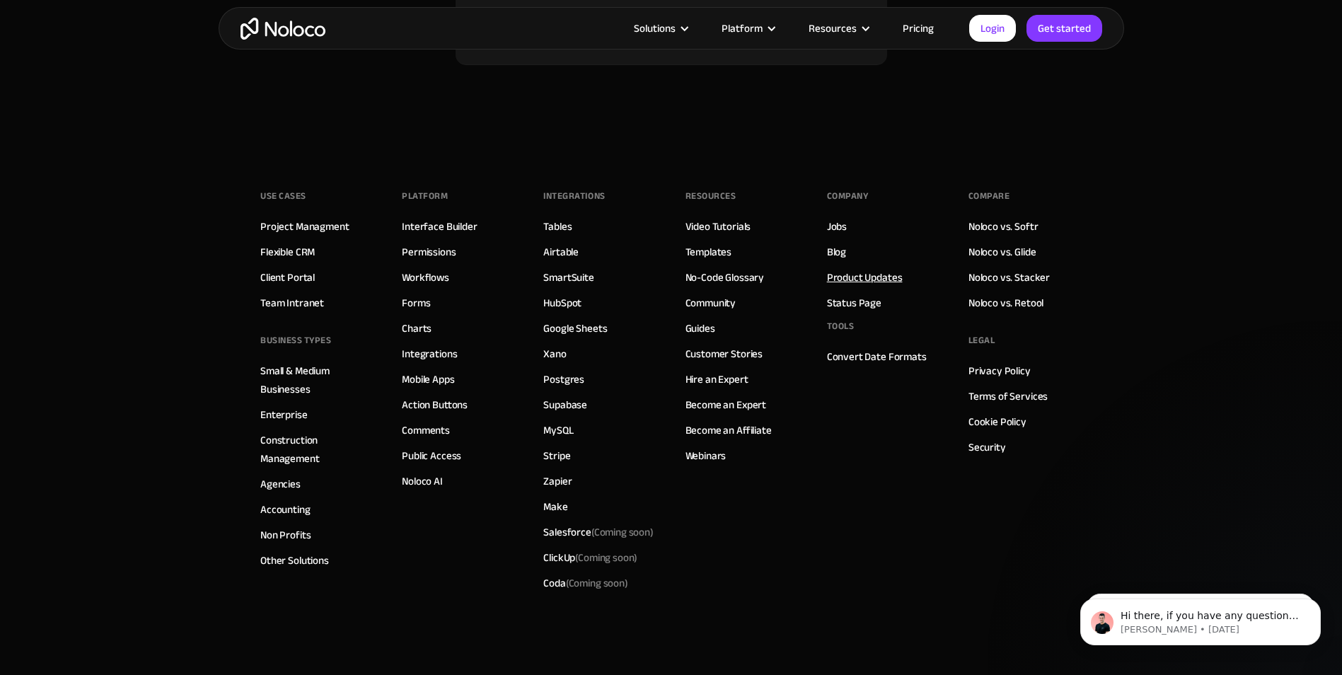
click at [844, 279] on link "Product Updates" at bounding box center [865, 277] width 76 height 18
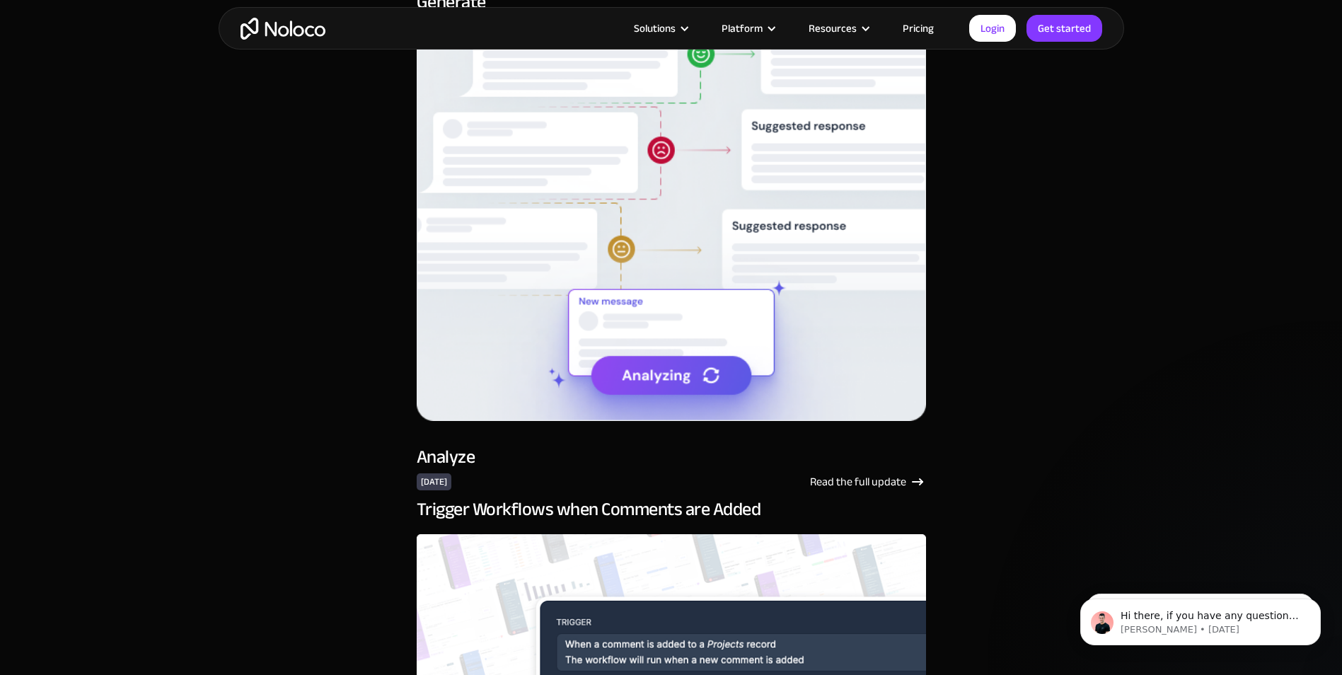
scroll to position [5517, 0]
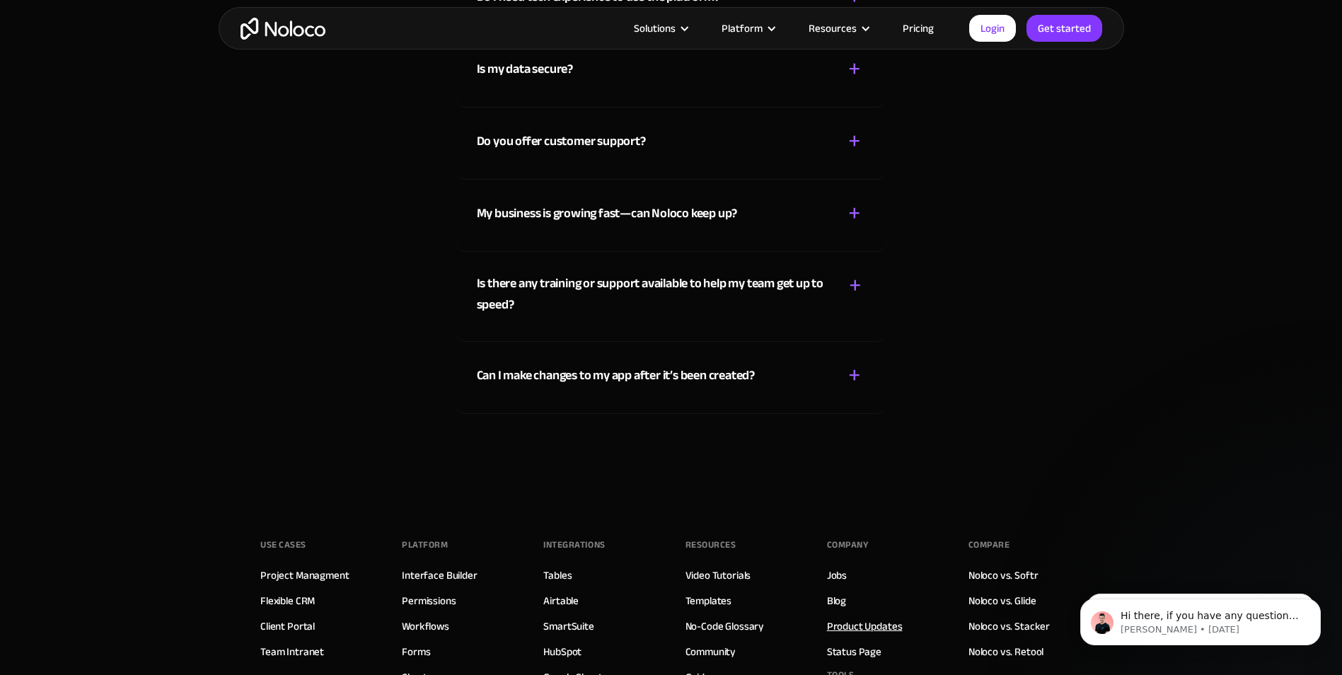
click at [870, 617] on link "Product Updates" at bounding box center [865, 626] width 76 height 18
click at [836, 591] on link "Blog" at bounding box center [836, 600] width 19 height 18
click at [991, 642] on link "Noloco vs. Retool" at bounding box center [1005, 651] width 75 height 18
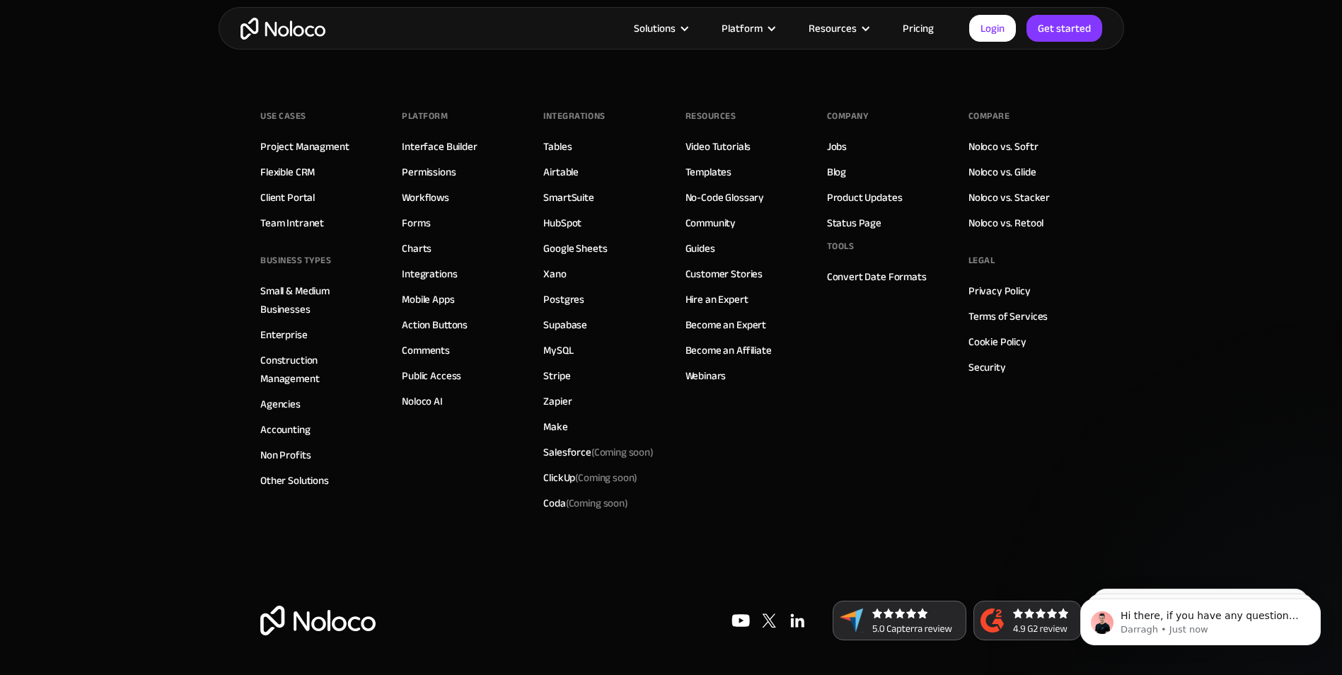
scroll to position [3376, 0]
click at [862, 225] on link "Status Page" at bounding box center [854, 222] width 54 height 18
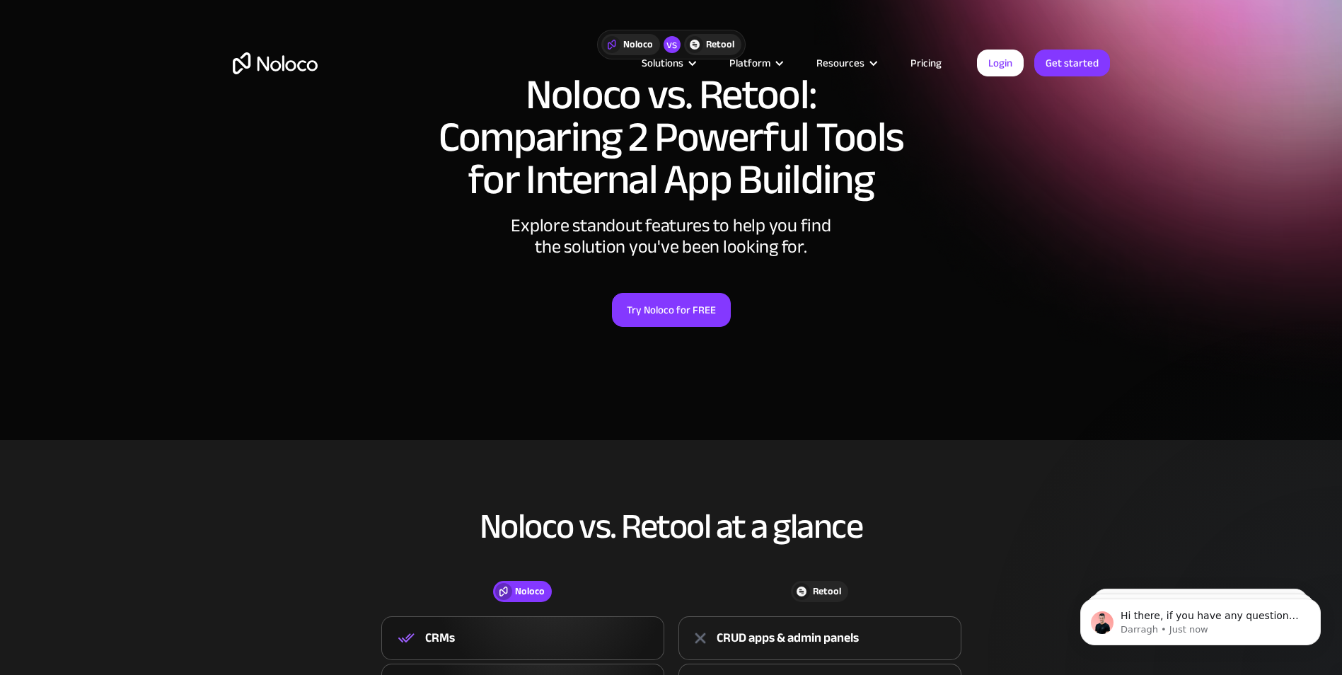
scroll to position [0, 0]
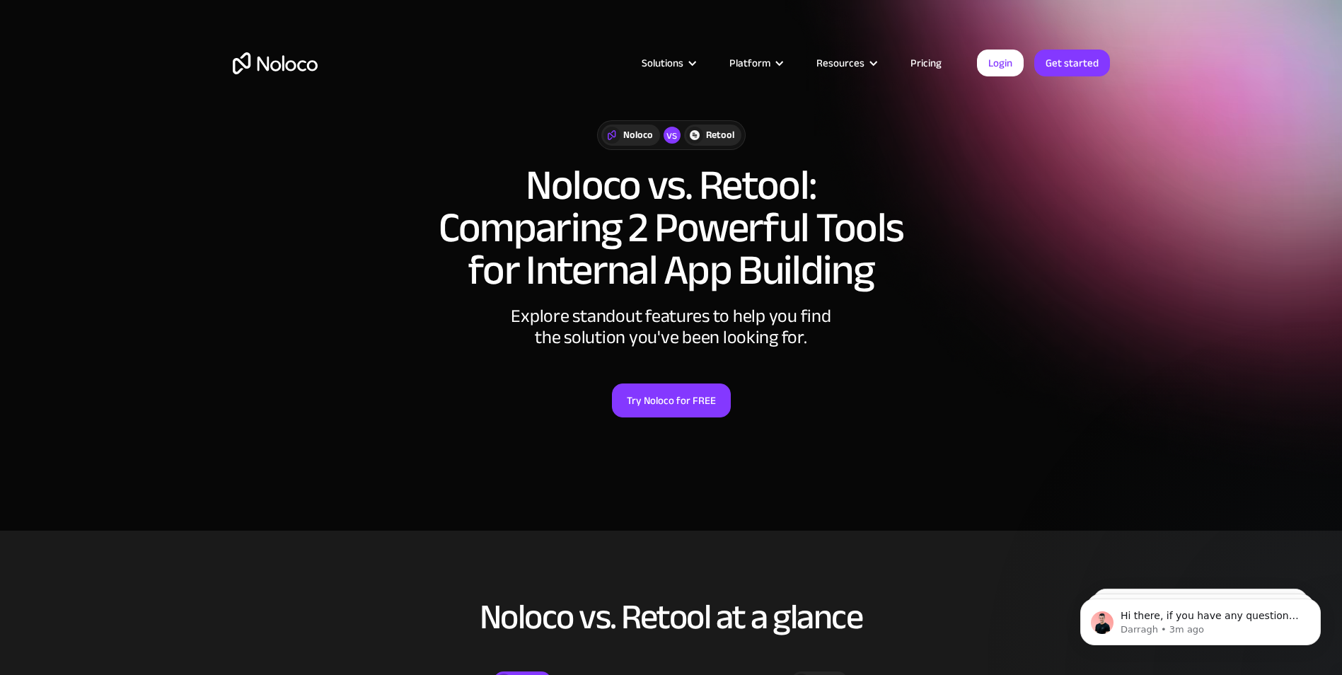
click at [288, 59] on img "home" at bounding box center [275, 63] width 85 height 22
